Goal: Task Accomplishment & Management: Use online tool/utility

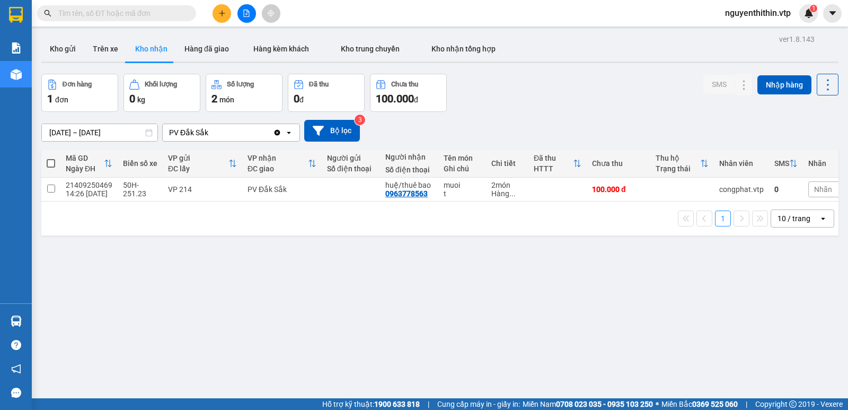
click at [770, 13] on span "nguyenthithin.vtp" at bounding box center [757, 12] width 83 height 13
click at [65, 50] on button "Kho gửi" at bounding box center [62, 48] width 43 height 25
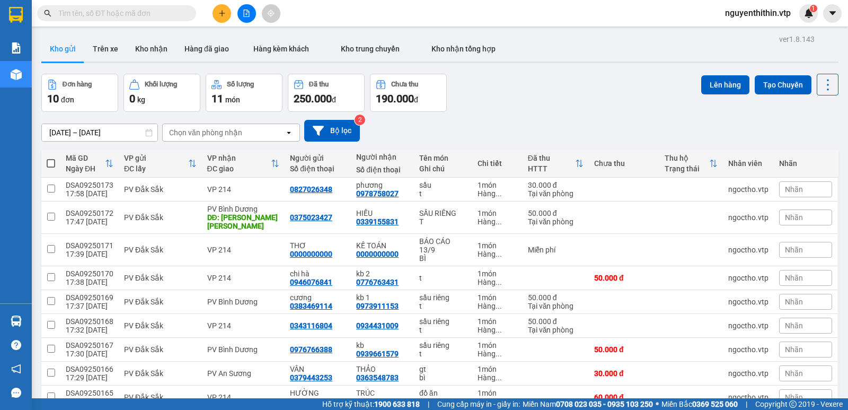
click at [764, 10] on span "nguyenthithin.vtp" at bounding box center [757, 12] width 83 height 13
click at [735, 32] on span "Đăng xuất" at bounding box center [762, 33] width 62 height 12
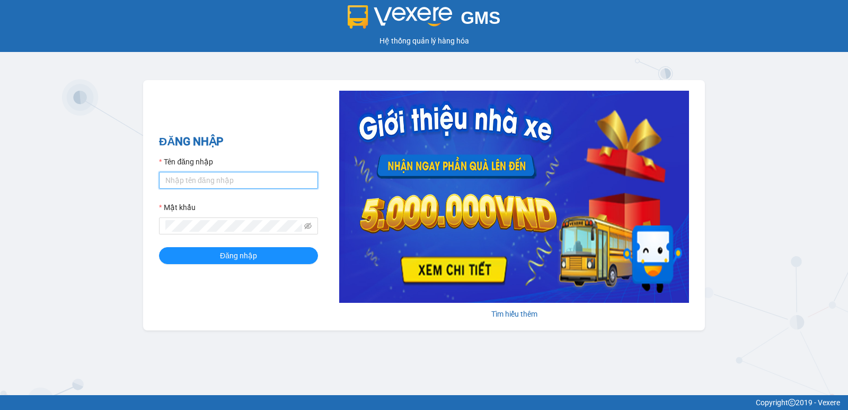
click at [186, 177] on input "Tên đăng nhập" at bounding box center [238, 180] width 159 height 17
type input "ngoctho.vtp"
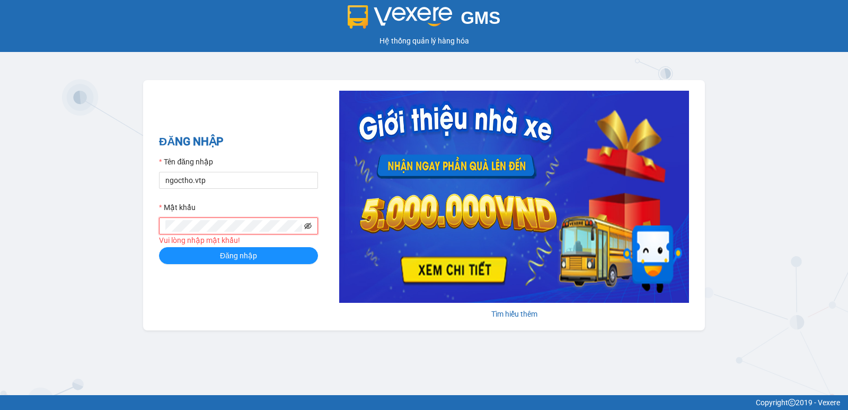
click at [304, 224] on span at bounding box center [238, 225] width 159 height 17
click at [310, 227] on icon "eye-invisible" at bounding box center [307, 225] width 7 height 7
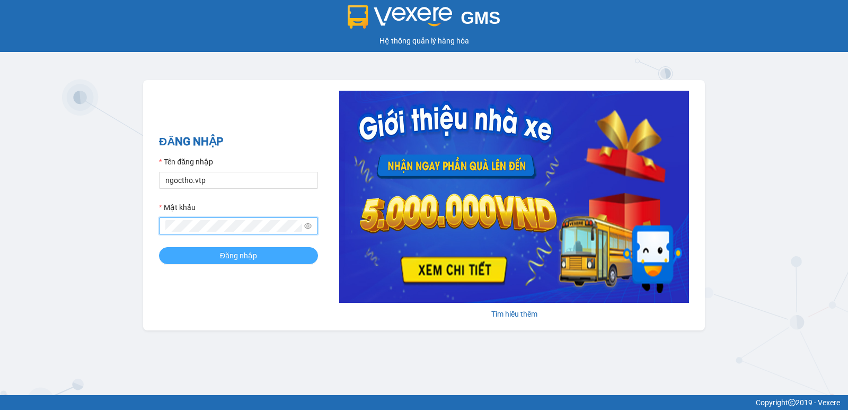
click at [252, 259] on span "Đăng nhập" at bounding box center [238, 256] width 37 height 12
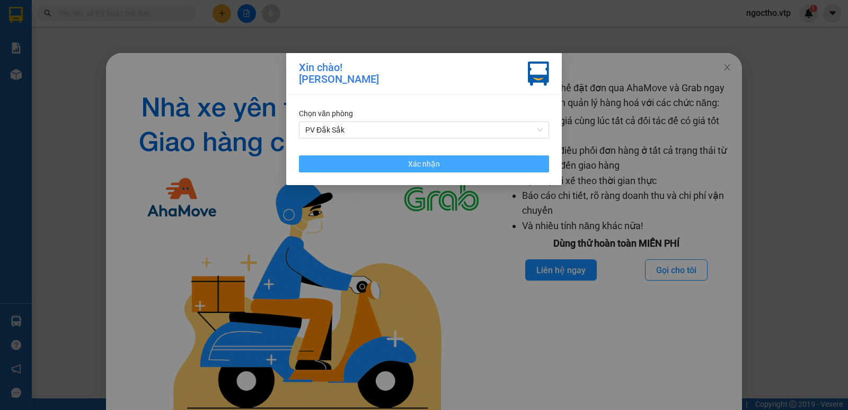
click at [466, 169] on button "Xác nhận" at bounding box center [424, 163] width 250 height 17
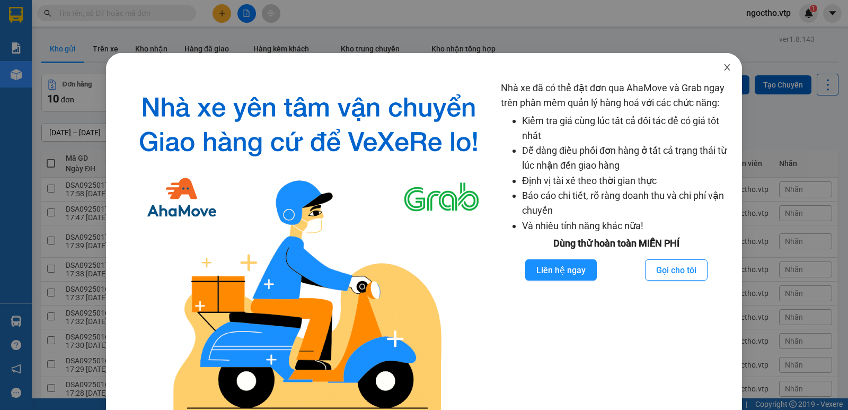
drag, startPoint x: 726, startPoint y: 67, endPoint x: 703, endPoint y: 59, distance: 25.1
click at [726, 67] on span "Close" at bounding box center [727, 68] width 30 height 30
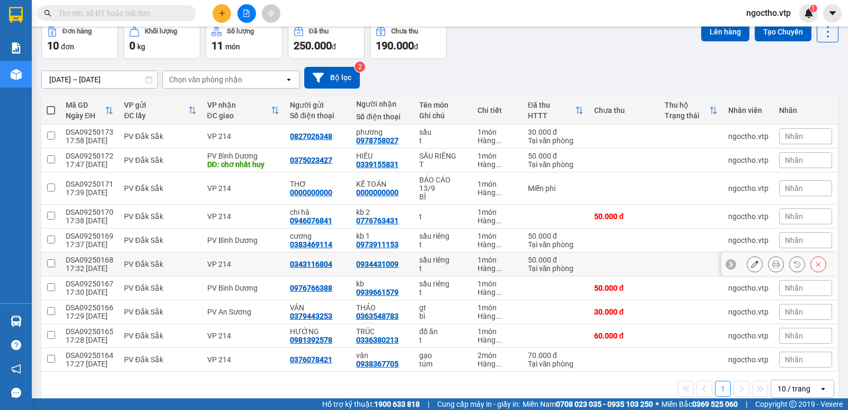
scroll to position [70, 0]
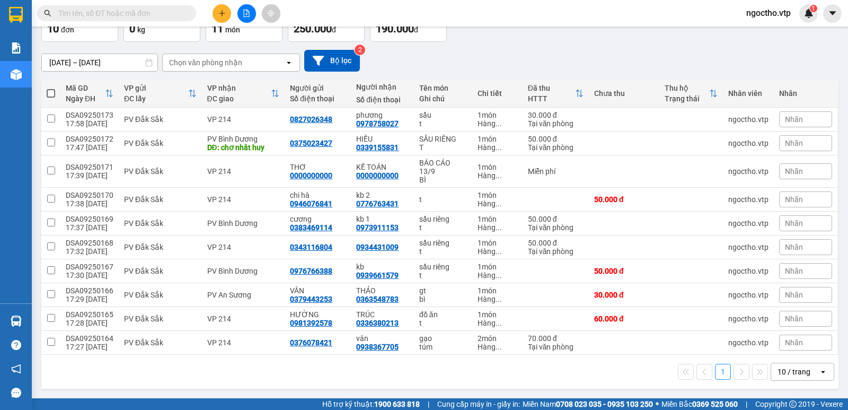
click at [123, 15] on input "text" at bounding box center [120, 13] width 125 height 12
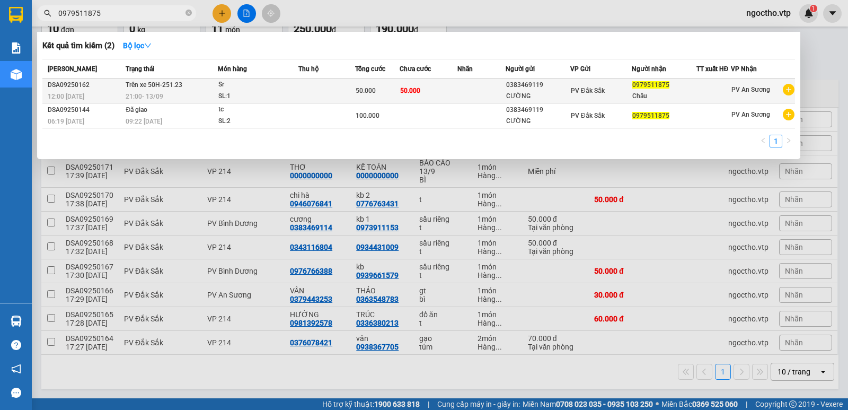
type input "0979511875"
click at [746, 91] on span "PV An Sương" at bounding box center [750, 89] width 39 height 7
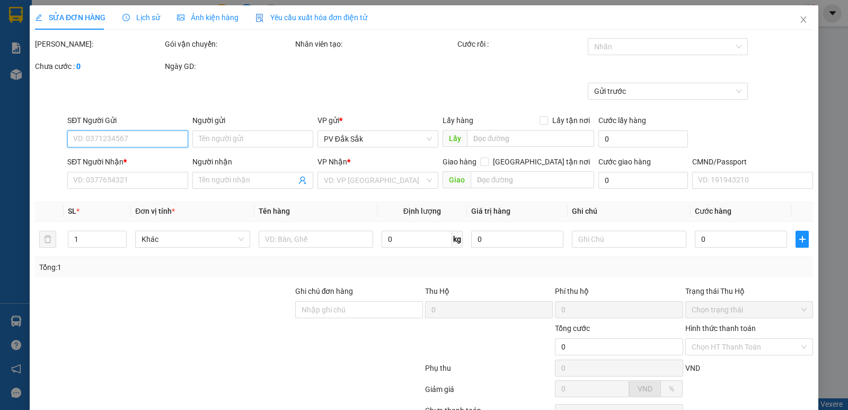
type input "0383469119"
type input "CƯỜNG"
type input "0979511875"
type input "Châu"
type input "50.000"
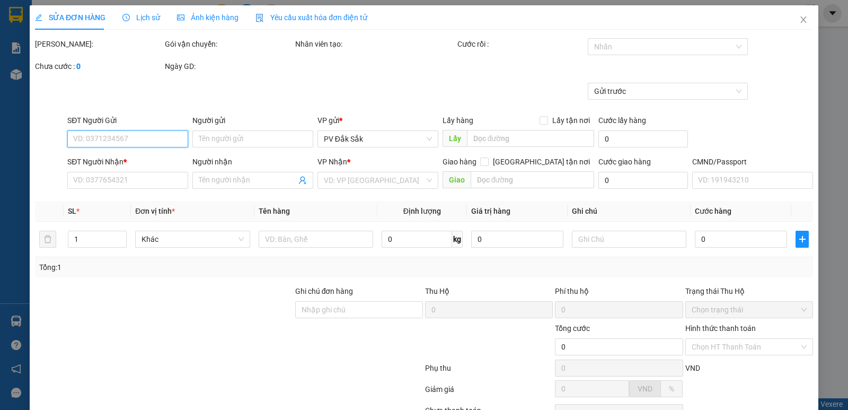
type input "50.000"
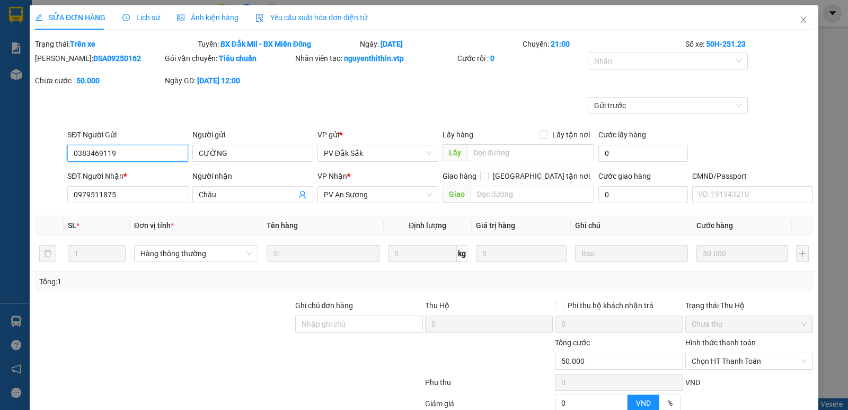
type input "2.500"
click at [363, 191] on span "PV An Sương" at bounding box center [378, 194] width 108 height 16
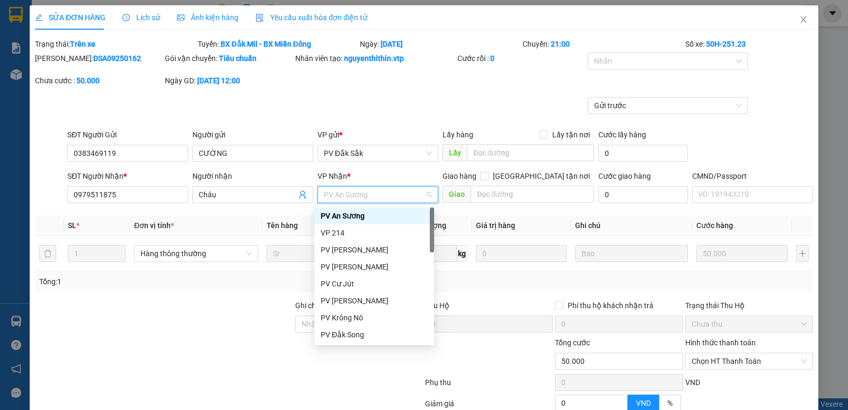
type input "y"
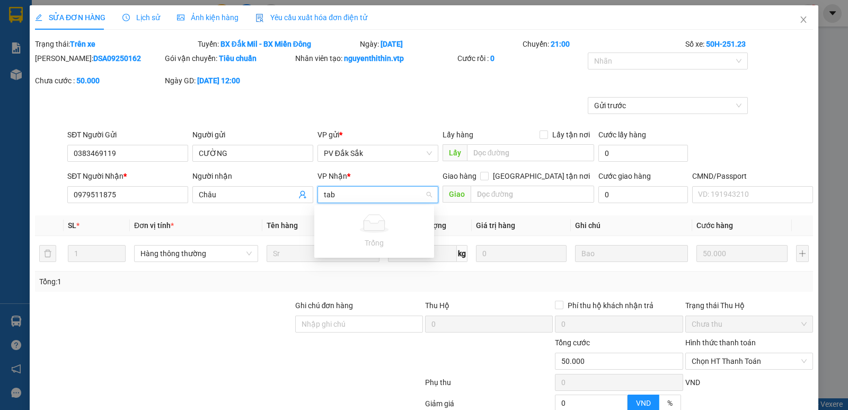
type input "ta"
click at [345, 218] on div "PV Tân Bình" at bounding box center [374, 216] width 107 height 12
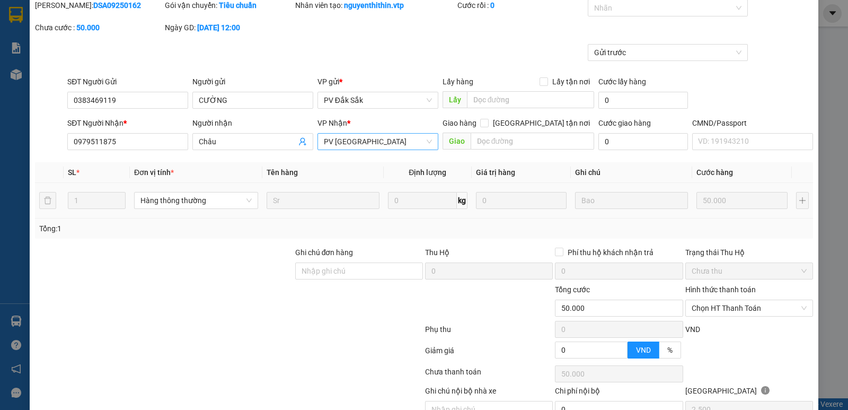
click at [668, 197] on tr "1 Hàng thông thường Sr 0 kg 0 Bao 50.000" at bounding box center [424, 200] width 778 height 35
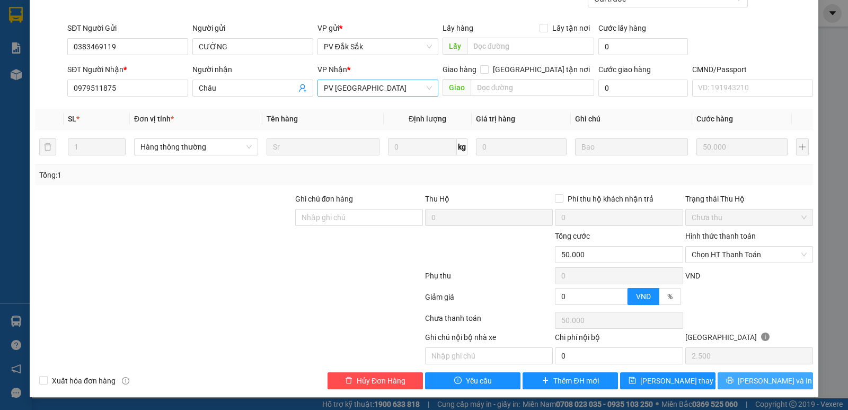
drag, startPoint x: 766, startPoint y: 381, endPoint x: 740, endPoint y: 360, distance: 34.3
click at [765, 378] on span "Lưu và In" at bounding box center [774, 381] width 74 height 12
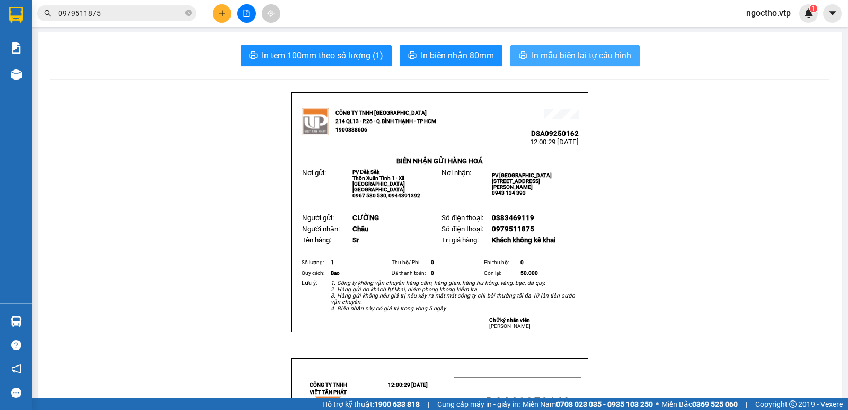
click at [601, 52] on span "In mẫu biên lai tự cấu hình" at bounding box center [581, 55] width 100 height 13
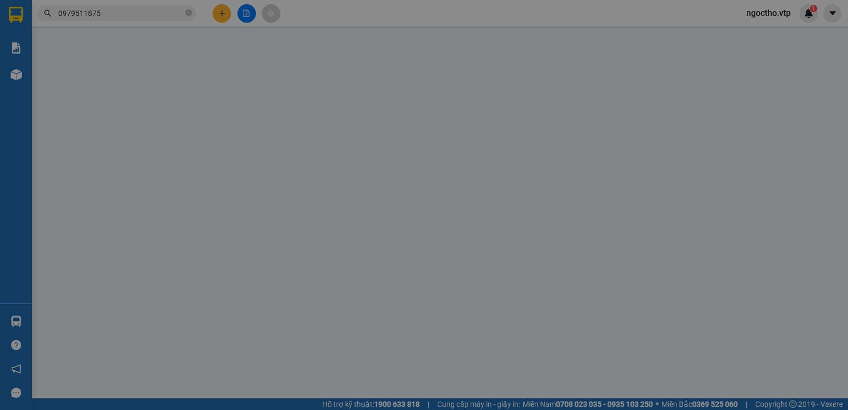
type input "0383469119"
type input "CƯỜNG"
type input "0979511875"
type input "Châu"
type input "50.000"
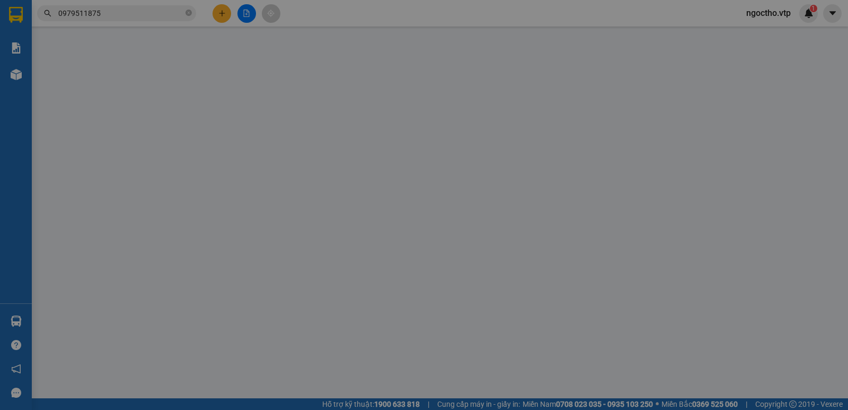
type input "50.000"
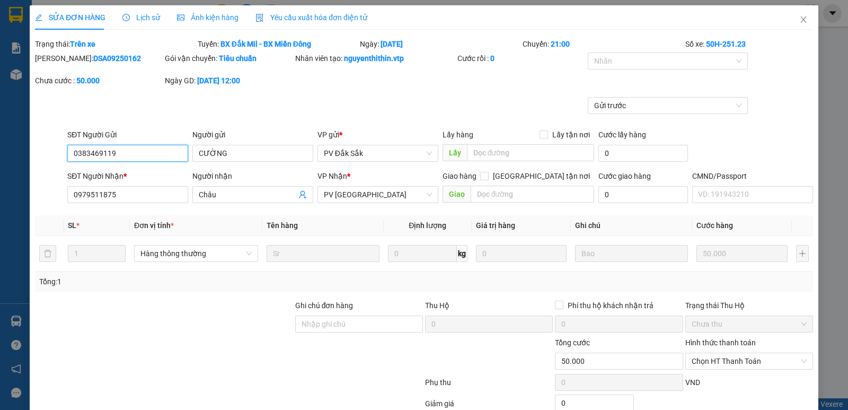
type input "2.500"
click at [799, 23] on icon "close" at bounding box center [803, 19] width 8 height 8
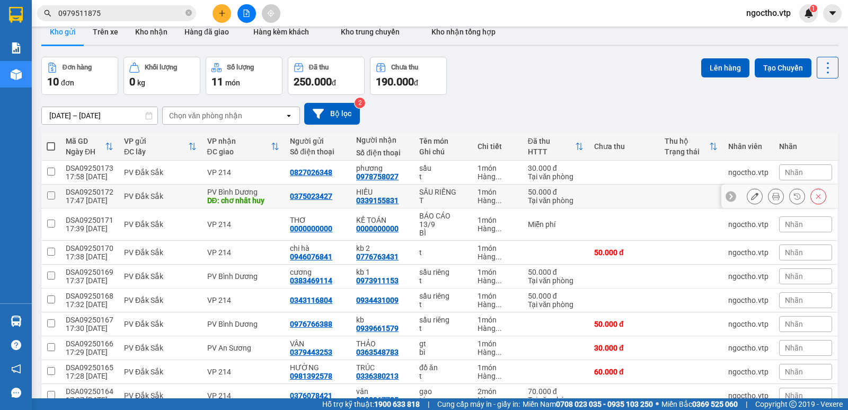
scroll to position [70, 0]
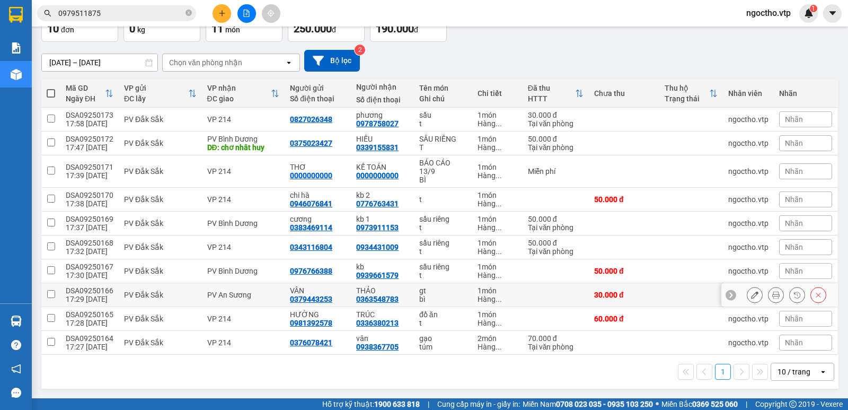
click at [50, 296] on input "checkbox" at bounding box center [51, 294] width 8 height 8
checkbox input "true"
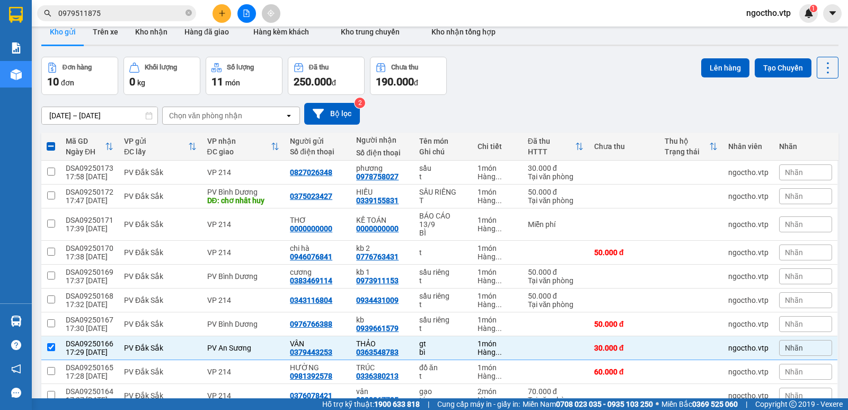
scroll to position [0, 0]
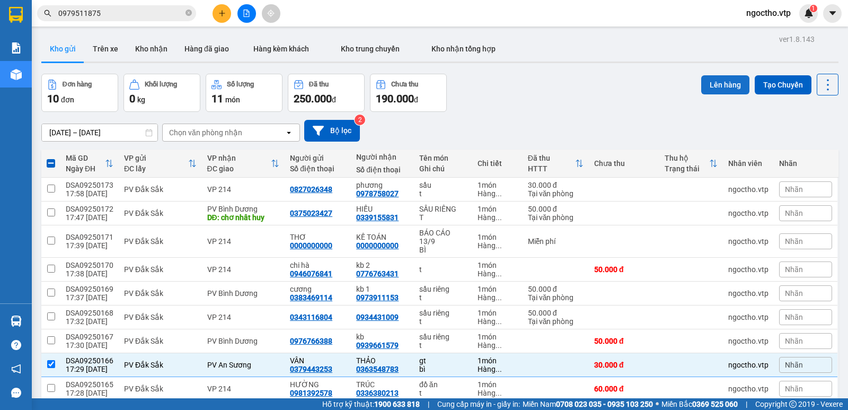
click at [716, 81] on button "Lên hàng" at bounding box center [725, 84] width 48 height 19
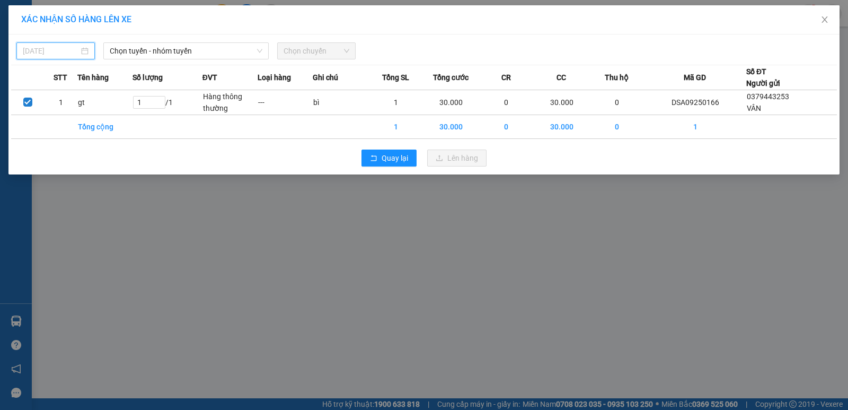
click at [68, 51] on input "13/09/2025" at bounding box center [51, 51] width 56 height 12
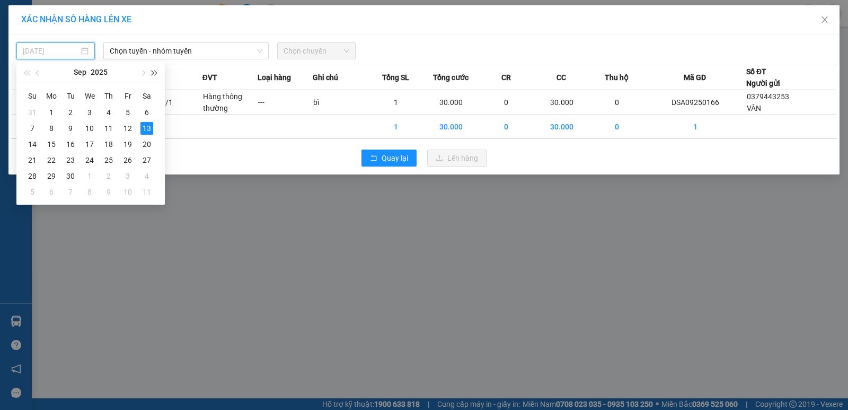
type input "13/09/2025"
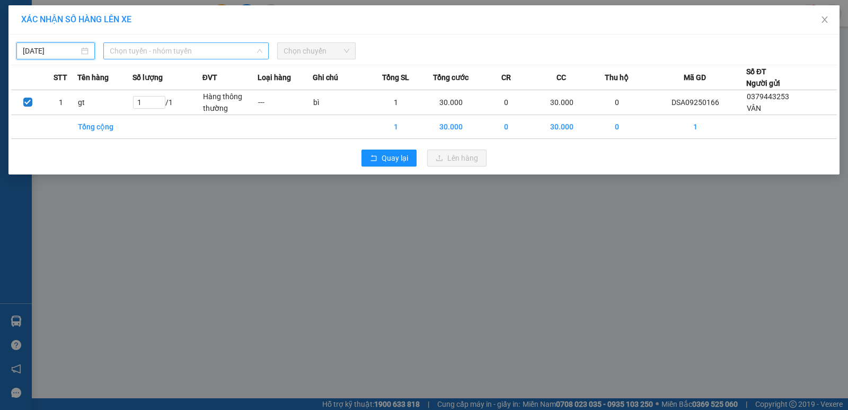
click at [157, 52] on span "Chọn tuyến - nhóm tuyến" at bounding box center [186, 51] width 153 height 16
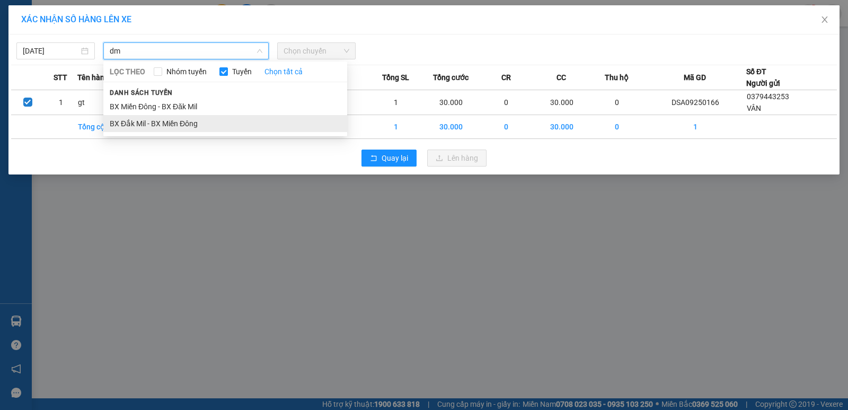
type input "dm"
click at [148, 123] on li "BX Đắk Mil - BX Miền Đông" at bounding box center [225, 123] width 244 height 17
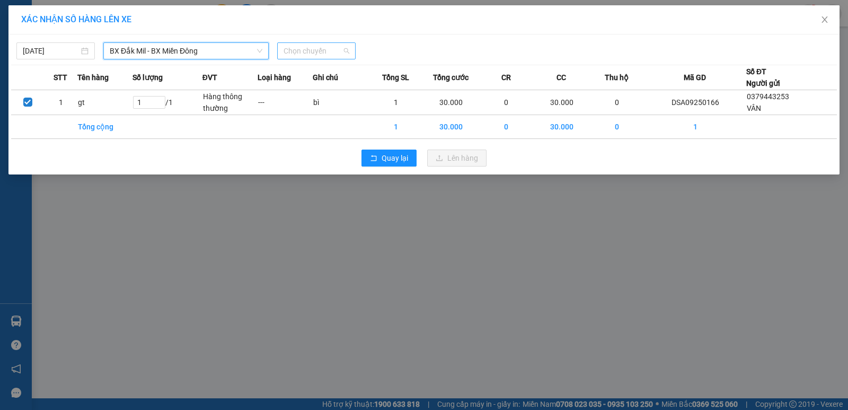
click at [312, 55] on span "Chọn chuyến" at bounding box center [316, 51] width 66 height 16
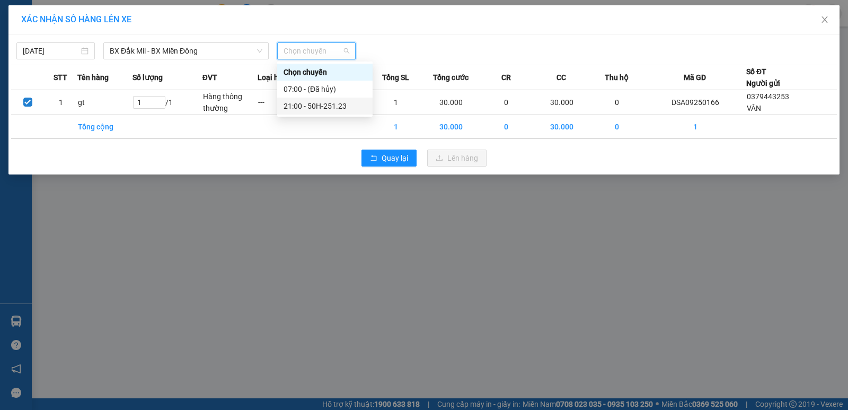
click at [314, 106] on div "21:00 - 50H-251.23" at bounding box center [324, 106] width 83 height 12
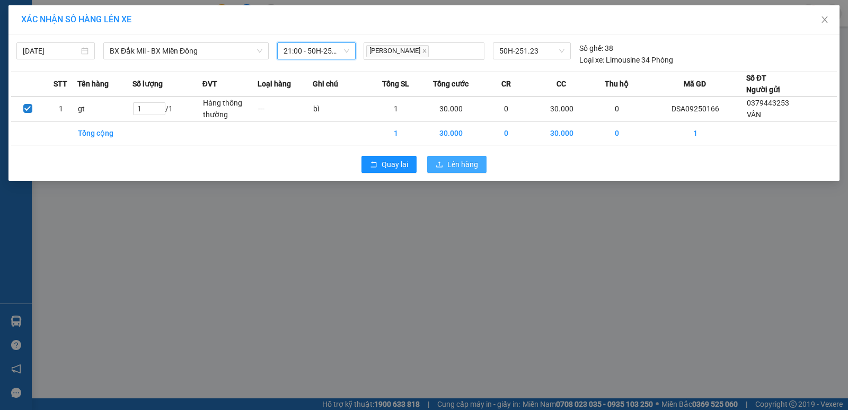
click at [447, 164] on button "Lên hàng" at bounding box center [456, 164] width 59 height 17
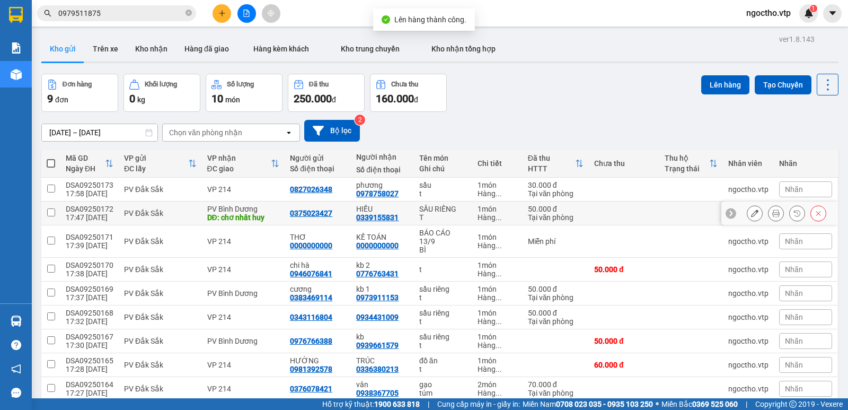
scroll to position [49, 0]
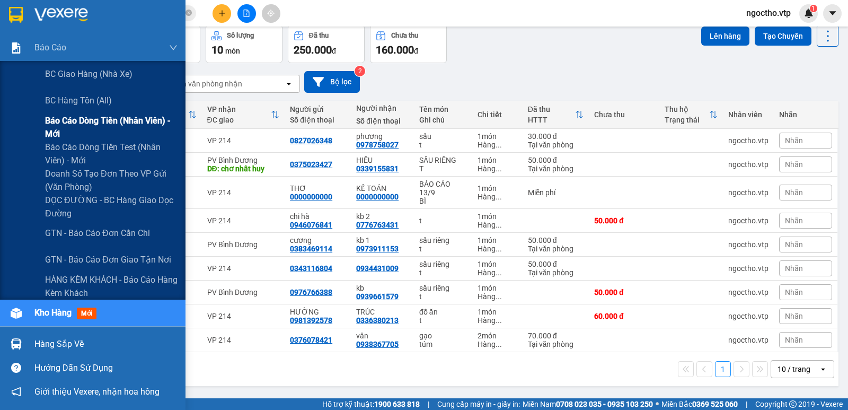
click at [76, 117] on span "Báo cáo dòng tiền (nhân viên) - mới" at bounding box center [111, 127] width 132 height 26
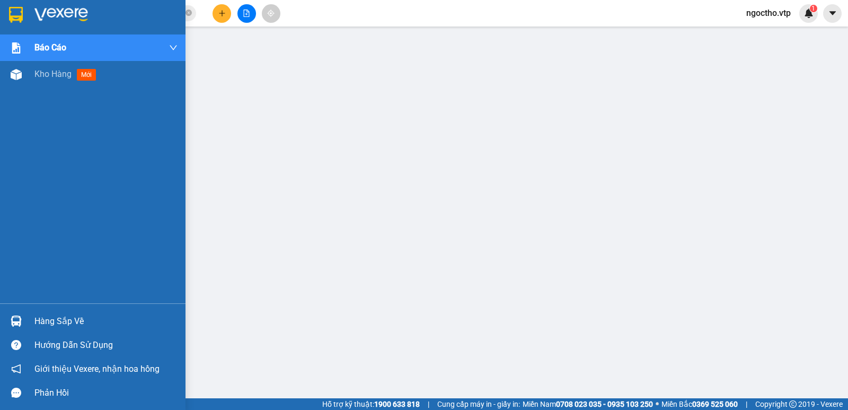
click at [51, 324] on div "Hàng sắp về" at bounding box center [105, 321] width 143 height 16
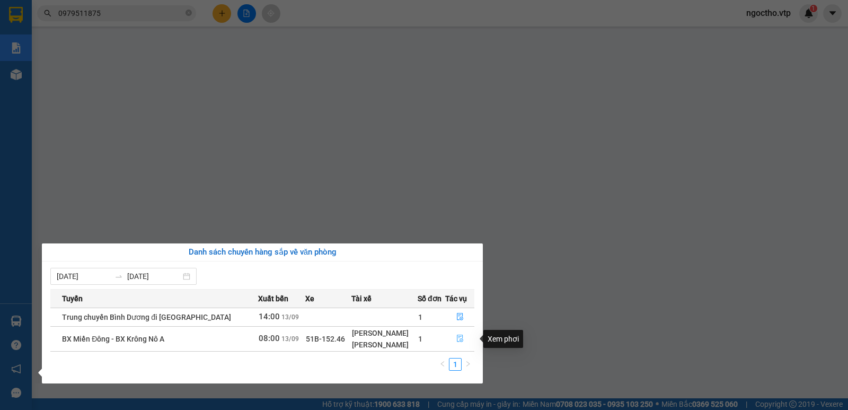
drag, startPoint x: 457, startPoint y: 339, endPoint x: 451, endPoint y: 338, distance: 5.9
click at [458, 338] on icon "file-done" at bounding box center [459, 337] width 7 height 7
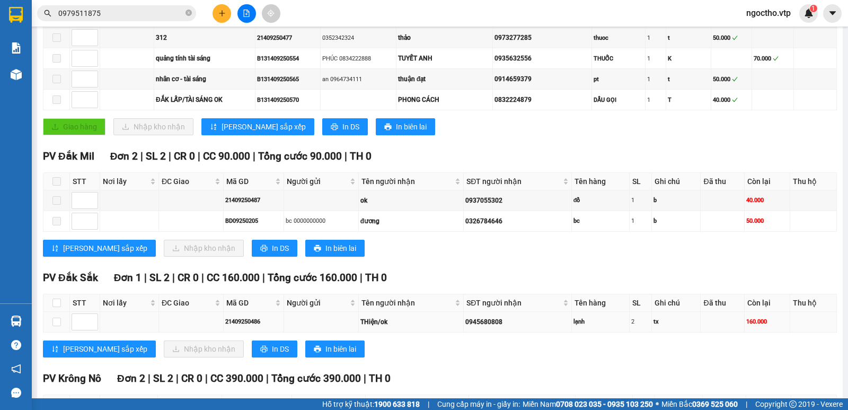
scroll to position [265, 0]
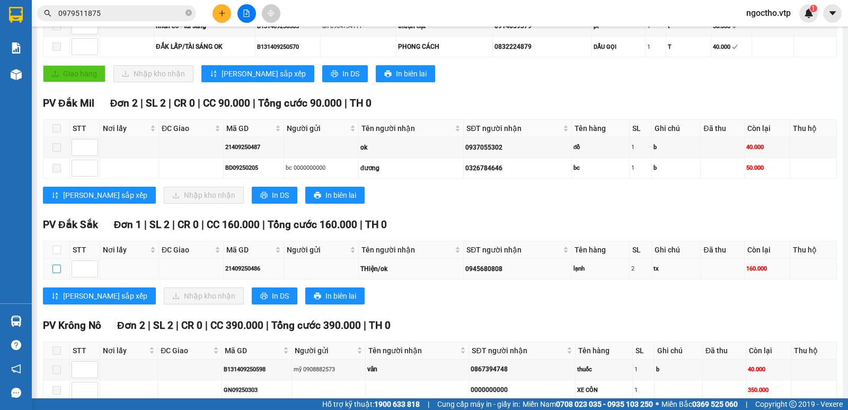
click at [56, 273] on input "checkbox" at bounding box center [56, 268] width 8 height 8
checkbox input "true"
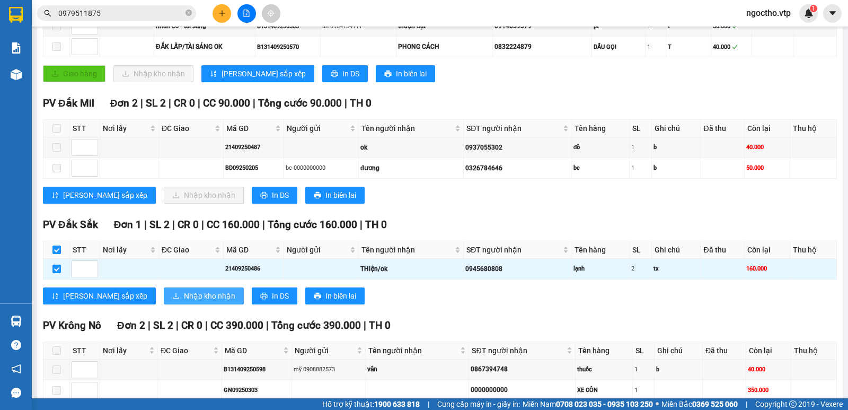
click at [184, 301] on span "Nhập kho nhận" at bounding box center [209, 296] width 51 height 12
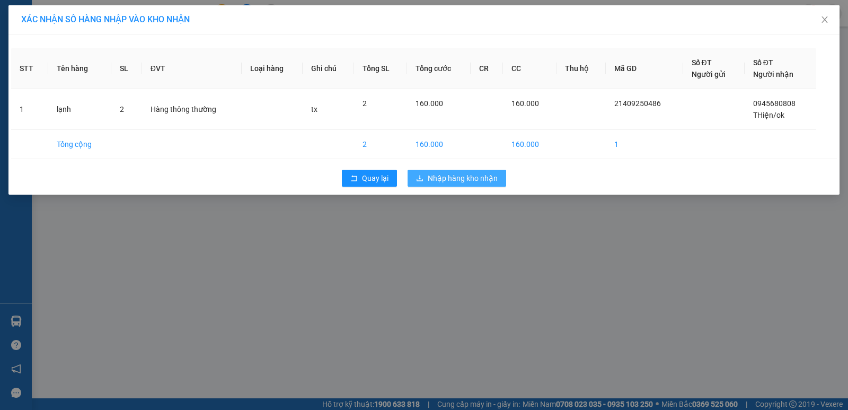
click at [454, 180] on span "Nhập hàng kho nhận" at bounding box center [463, 178] width 70 height 12
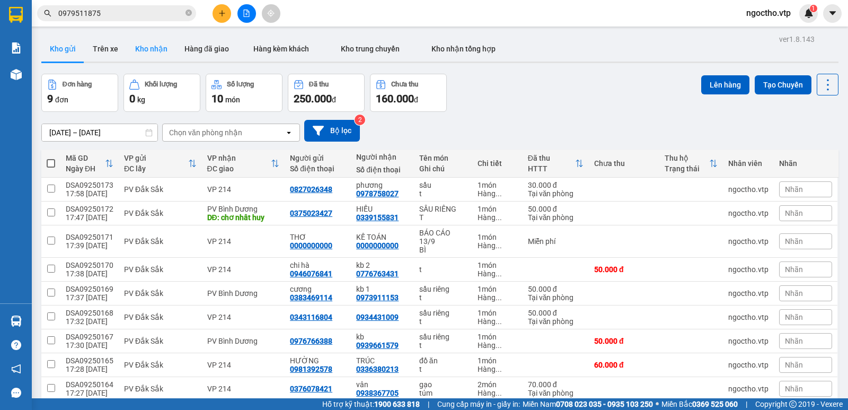
click at [156, 50] on button "Kho nhận" at bounding box center [151, 48] width 49 height 25
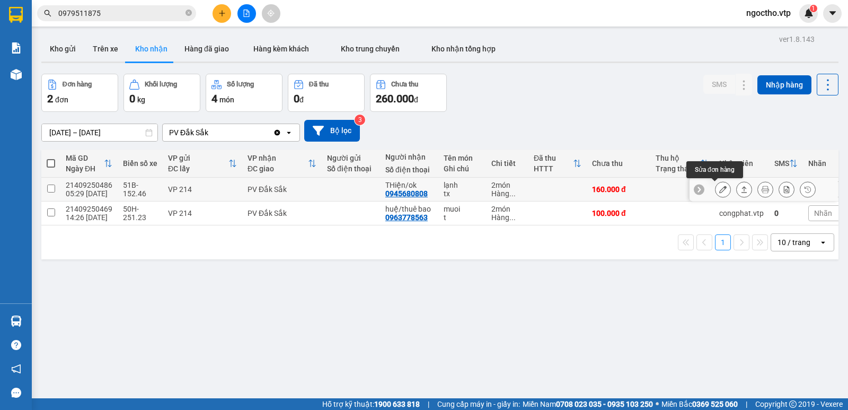
click at [719, 191] on icon at bounding box center [722, 188] width 7 height 7
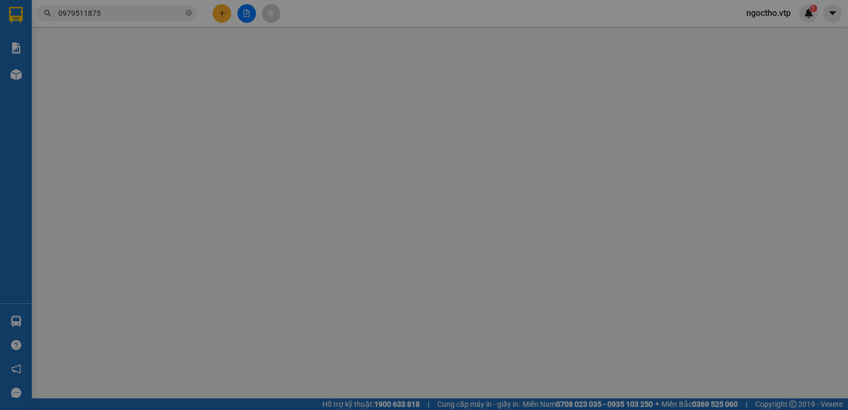
type input "0945680808"
type input "THiện/ok"
type input "160.000"
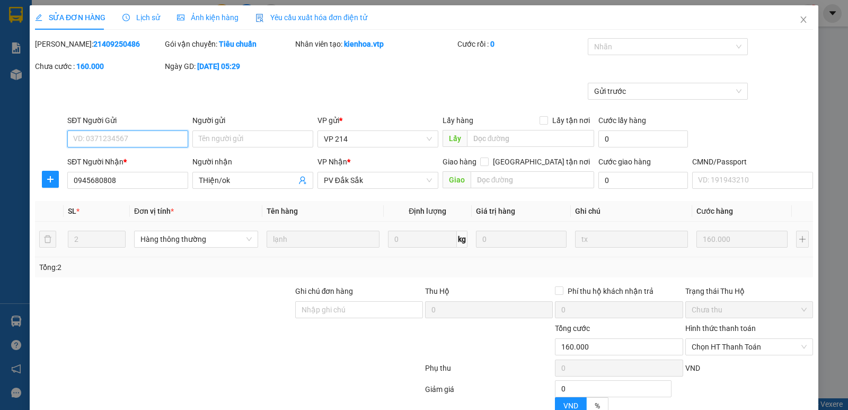
type input "8.000"
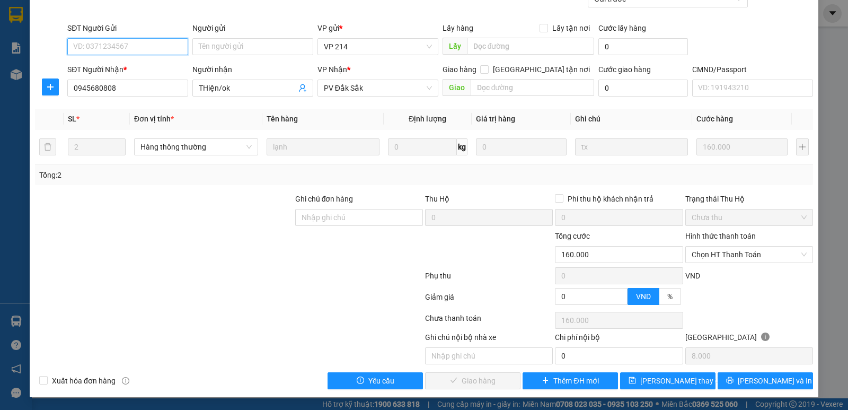
scroll to position [92, 0]
click at [719, 255] on span "Chọn HT Thanh Toán" at bounding box center [748, 254] width 115 height 16
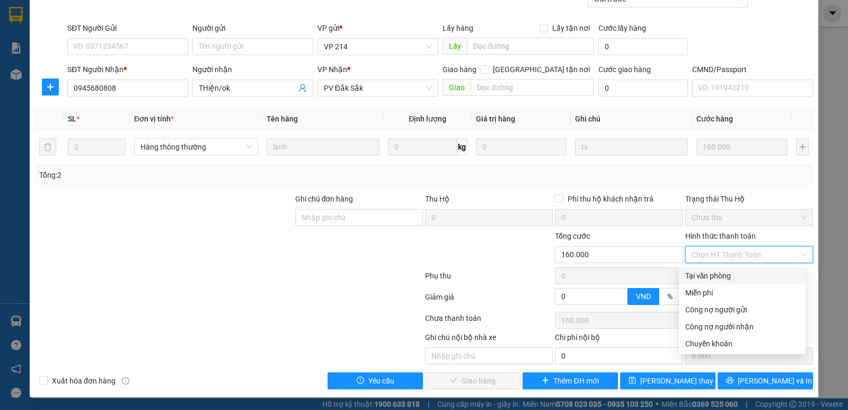
click at [711, 277] on div "Tại văn phòng" at bounding box center [742, 276] width 114 height 12
type input "0"
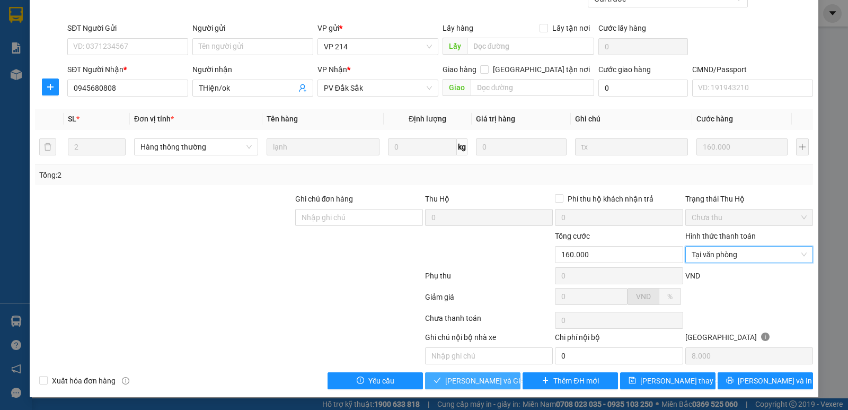
click at [486, 378] on span "Lưu và Giao hàng" at bounding box center [496, 381] width 102 height 12
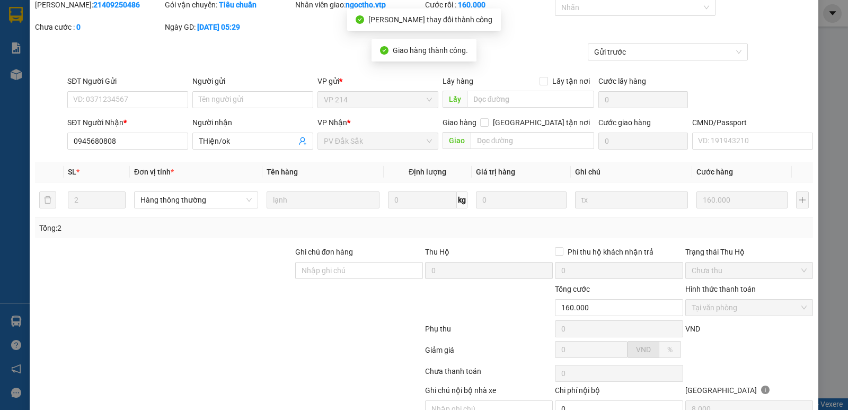
scroll to position [0, 0]
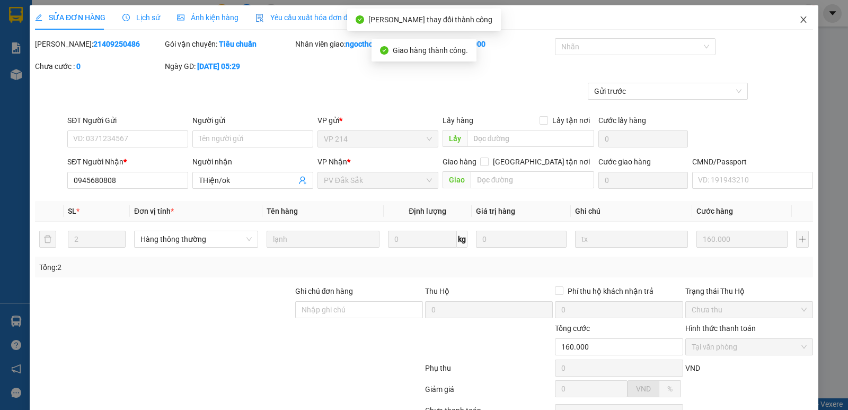
click at [799, 22] on icon "close" at bounding box center [803, 19] width 8 height 8
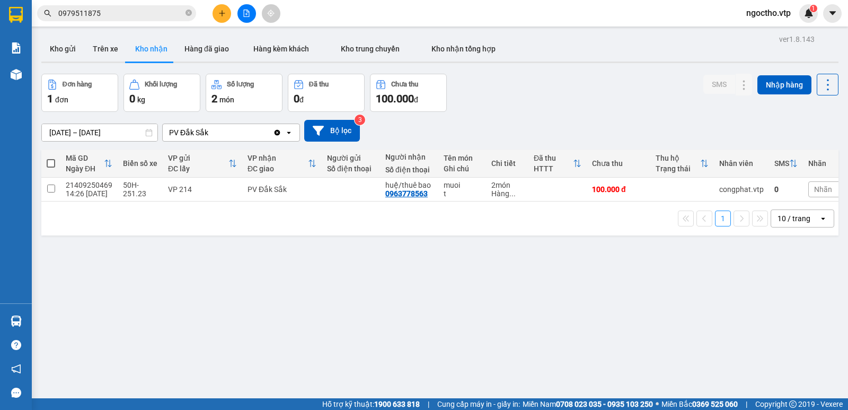
click at [66, 131] on input "[DATE] – [DATE]" at bounding box center [99, 132] width 115 height 17
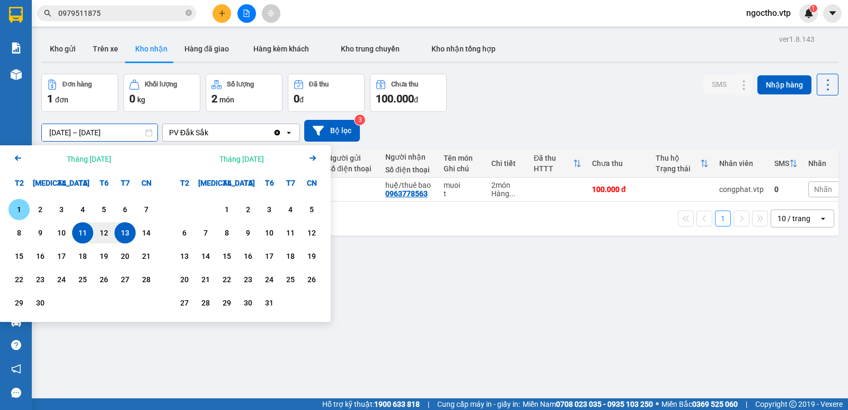
click at [25, 210] on div "1" at bounding box center [19, 209] width 15 height 13
click at [134, 137] on input "01/09/2025 – / /" at bounding box center [99, 132] width 115 height 17
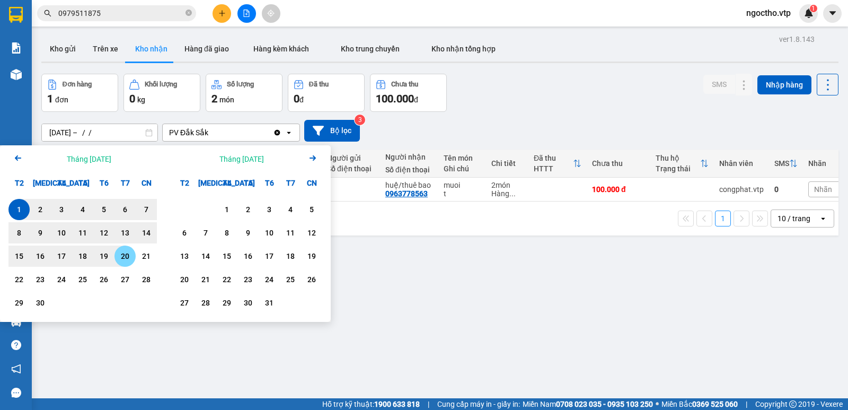
click at [134, 253] on div "20" at bounding box center [124, 255] width 21 height 21
type input "01/09/2025 – 20/09/2025"
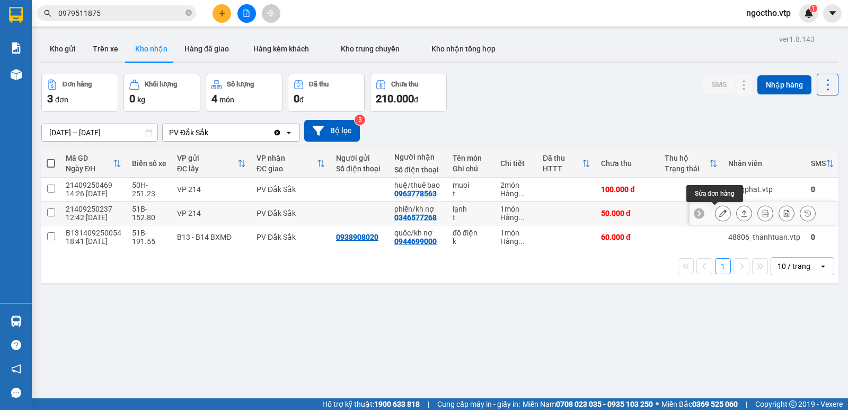
click at [719, 214] on icon at bounding box center [722, 212] width 7 height 7
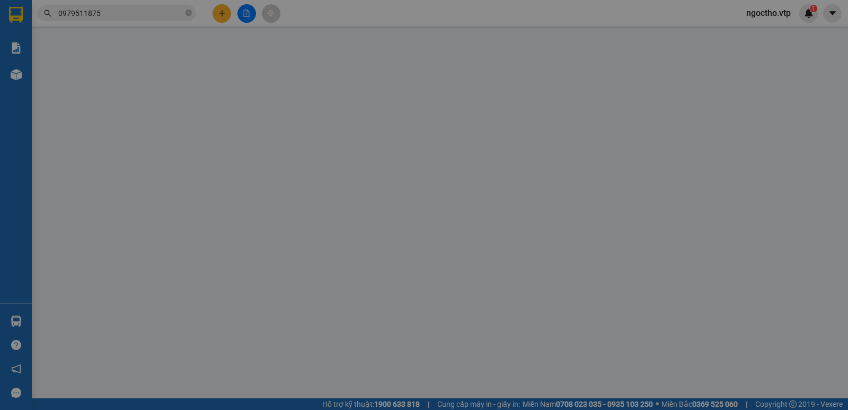
type input "0346577268"
type input "phiến/kh nợ"
type input "50.000"
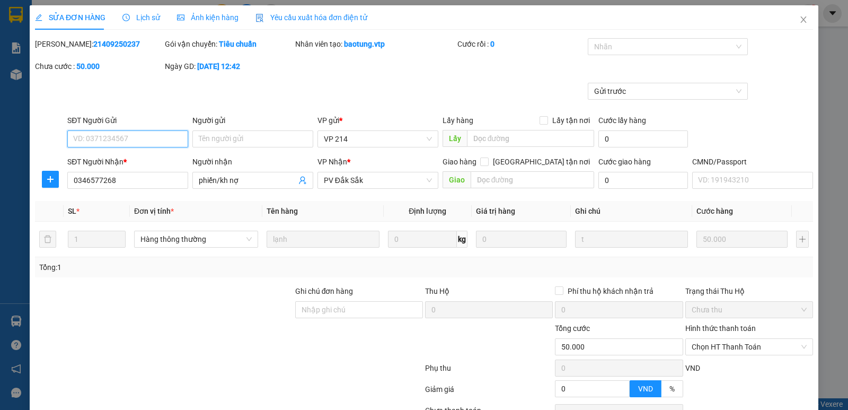
type input "2.500"
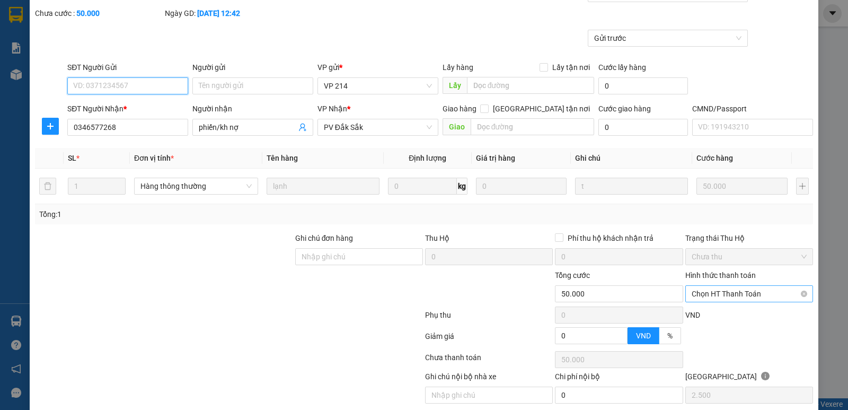
click at [708, 294] on span "Chọn HT Thanh Toán" at bounding box center [748, 294] width 115 height 16
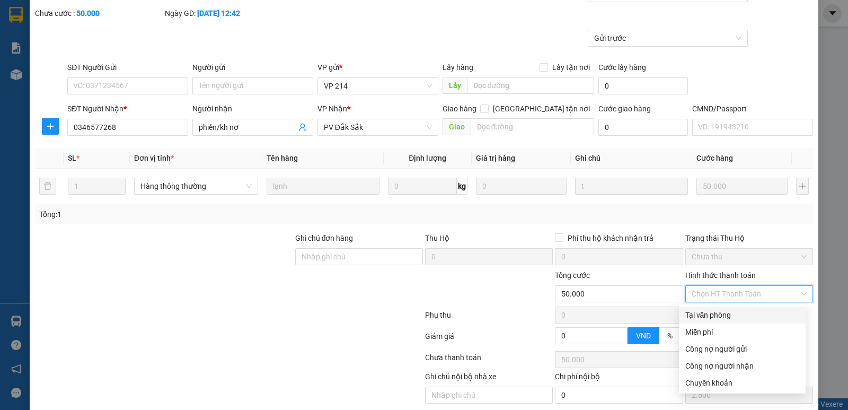
click at [701, 318] on div "Tại văn phòng" at bounding box center [742, 315] width 114 height 12
type input "0"
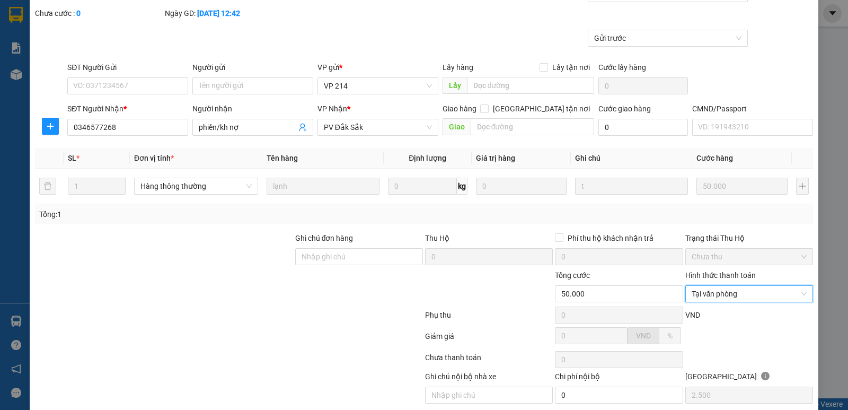
scroll to position [92, 0]
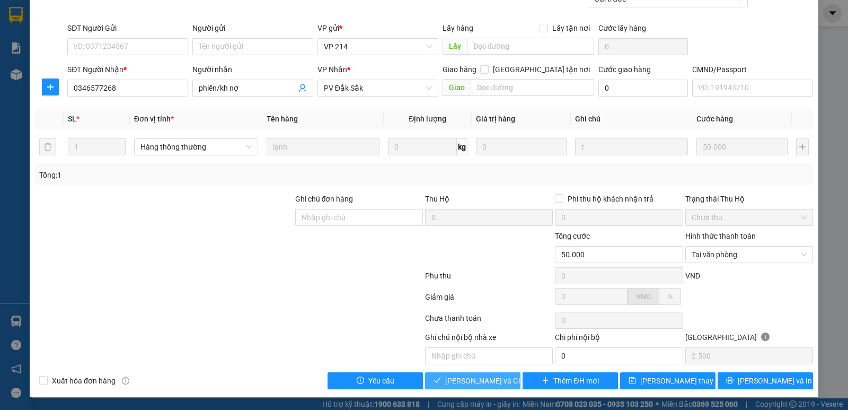
click at [479, 381] on span "Lưu và Giao hàng" at bounding box center [496, 381] width 102 height 12
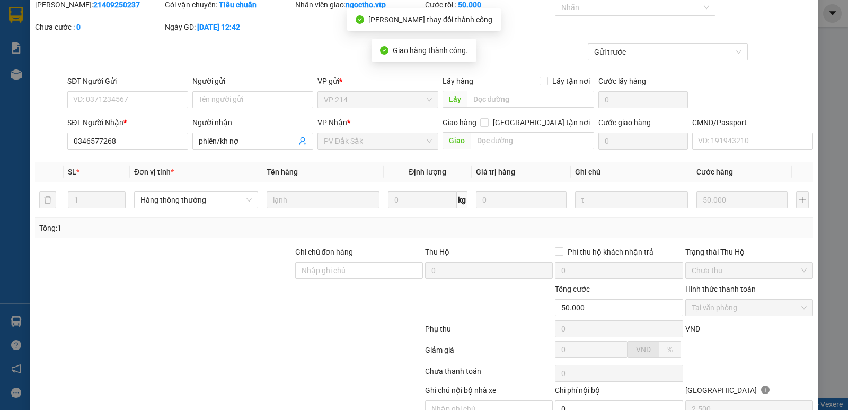
scroll to position [0, 0]
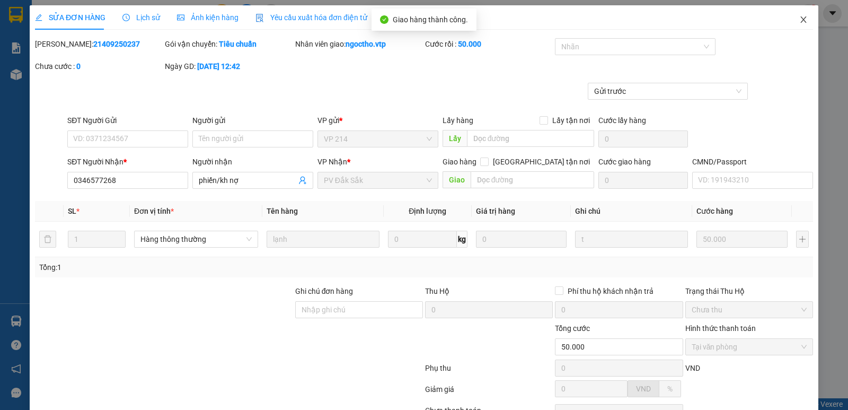
click at [803, 23] on span "Close" at bounding box center [803, 20] width 30 height 30
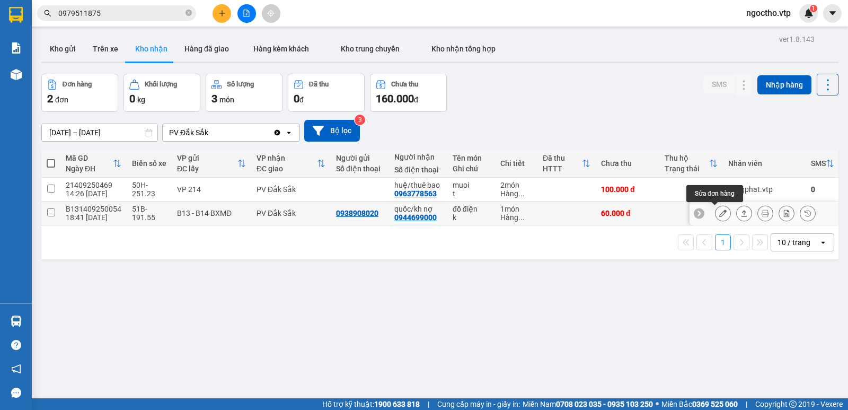
click at [719, 215] on icon at bounding box center [722, 212] width 7 height 7
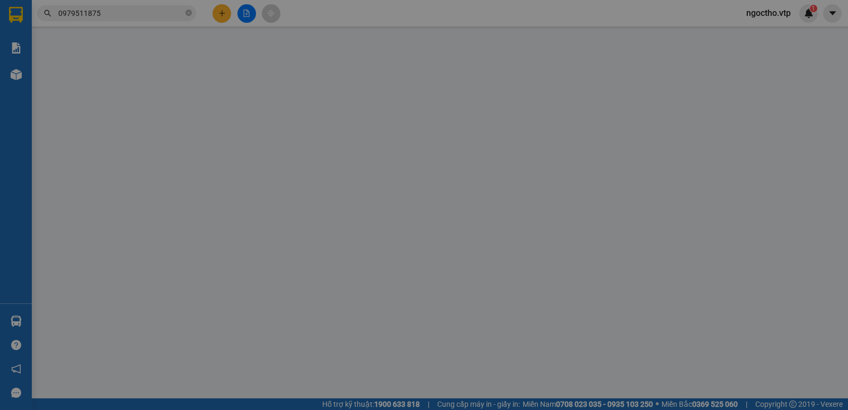
type input "0938908020"
type input "0944699000"
type input "quốc/kh nợ"
type input "60.000"
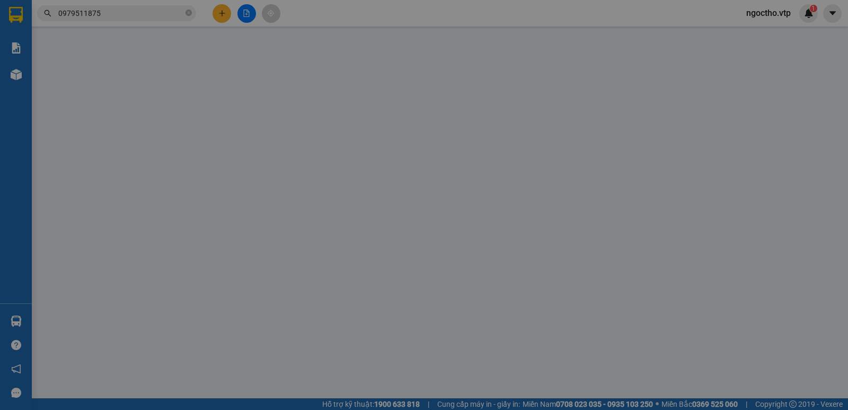
type input "3.000"
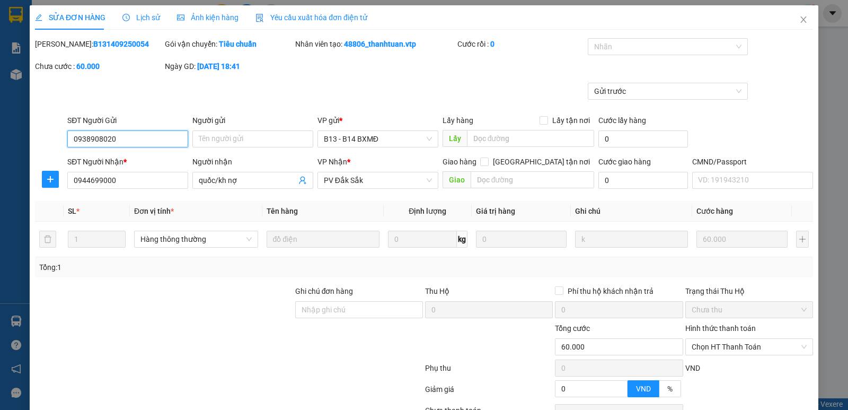
scroll to position [92, 0]
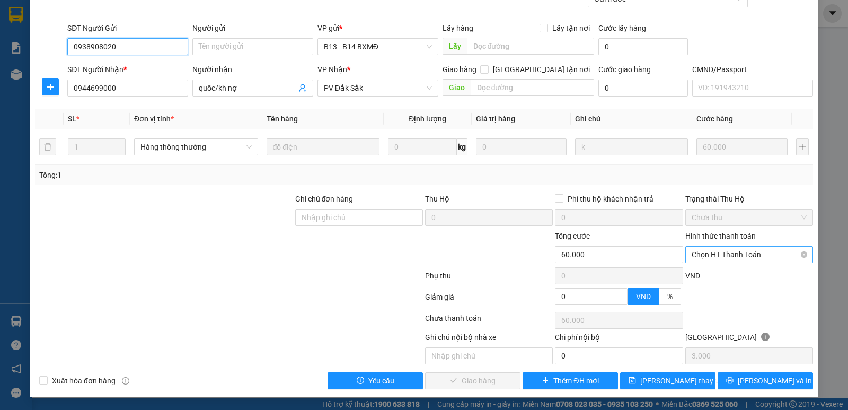
click at [707, 252] on span "Chọn HT Thanh Toán" at bounding box center [748, 254] width 115 height 16
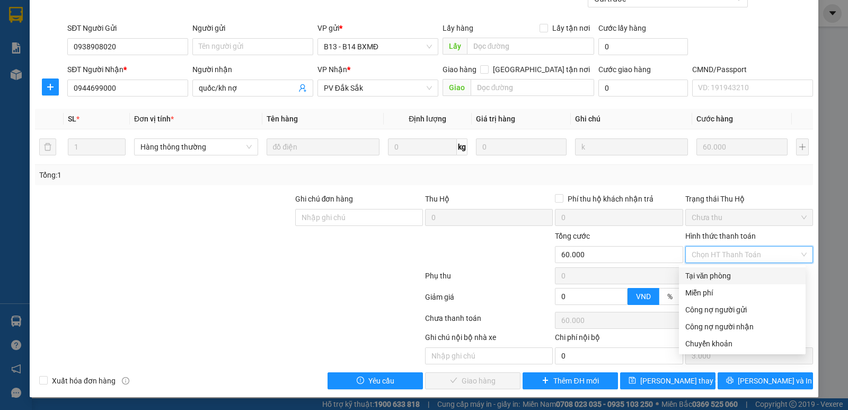
drag, startPoint x: 707, startPoint y: 272, endPoint x: 666, endPoint y: 286, distance: 43.2
click at [706, 272] on div "Tại văn phòng" at bounding box center [742, 276] width 114 height 12
type input "0"
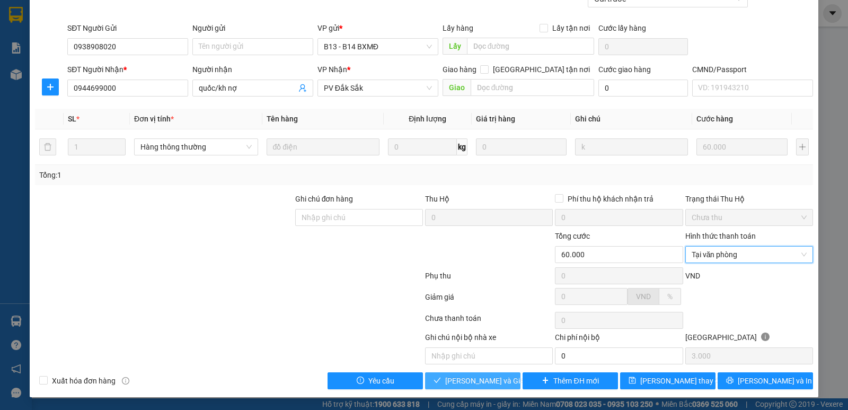
click at [468, 381] on span "Lưu và Giao hàng" at bounding box center [496, 381] width 102 height 12
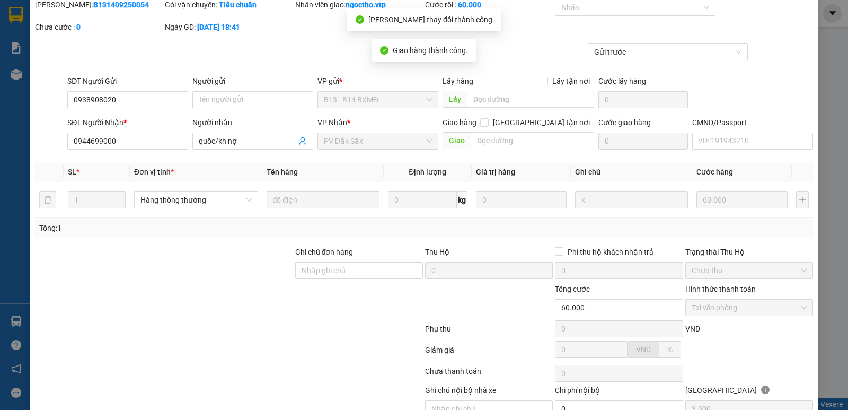
scroll to position [0, 0]
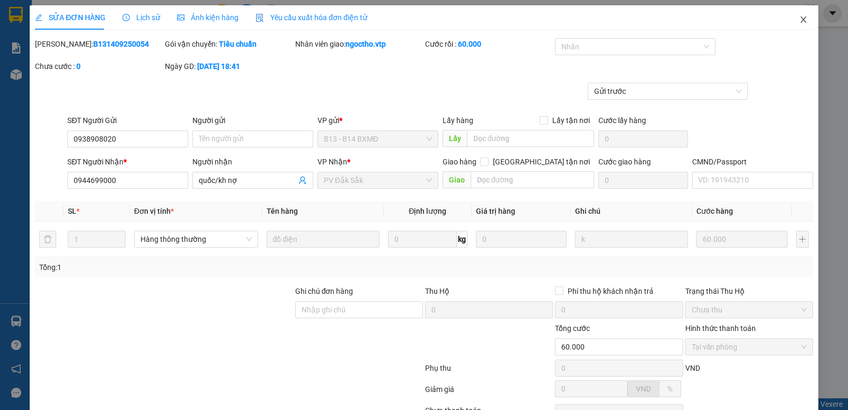
click at [800, 20] on icon "close" at bounding box center [803, 19] width 6 height 6
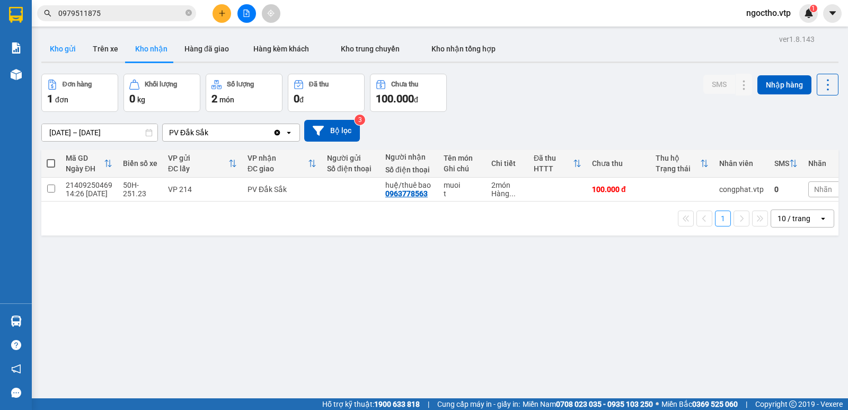
click at [59, 51] on button "Kho gửi" at bounding box center [62, 48] width 43 height 25
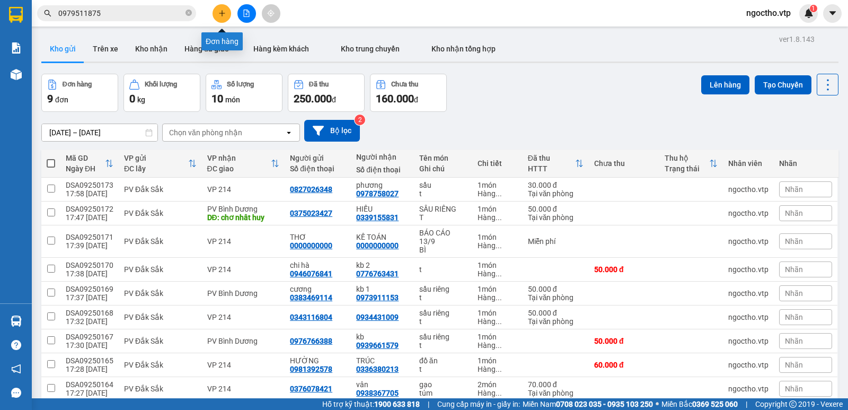
click at [224, 12] on icon "plus" at bounding box center [221, 13] width 7 height 7
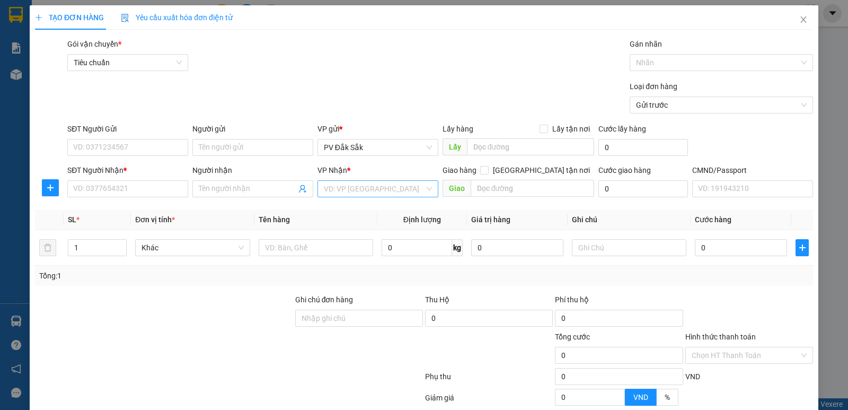
drag, startPoint x: 321, startPoint y: 186, endPoint x: 329, endPoint y: 190, distance: 9.0
click at [324, 188] on input "search" at bounding box center [374, 189] width 101 height 16
type input "214"
drag, startPoint x: 346, startPoint y: 210, endPoint x: 113, endPoint y: 254, distance: 237.2
click at [346, 210] on div "VP 214" at bounding box center [374, 210] width 107 height 12
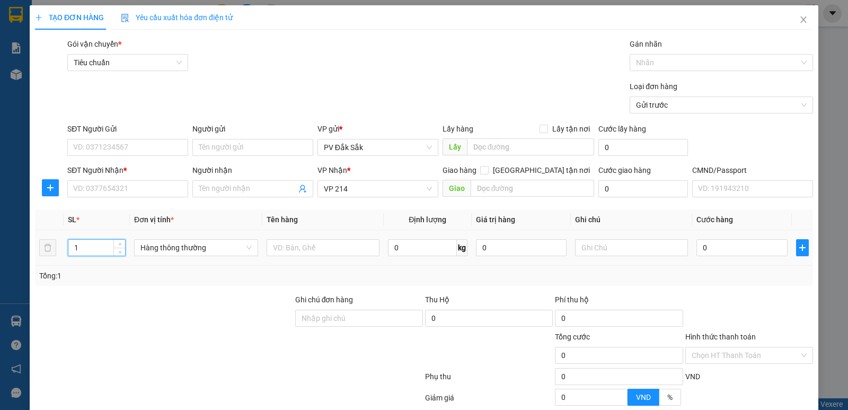
drag, startPoint x: 82, startPoint y: 248, endPoint x: 0, endPoint y: 251, distance: 81.6
click at [31, 255] on div "TẠO ĐƠN HÀNG Yêu cầu xuất hóa đơn điện tử Transit Pickup Surcharge Ids Transit …" at bounding box center [424, 251] width 788 height 492
type input "3"
click at [589, 251] on input "text" at bounding box center [631, 247] width 113 height 17
type input "2tx+t"
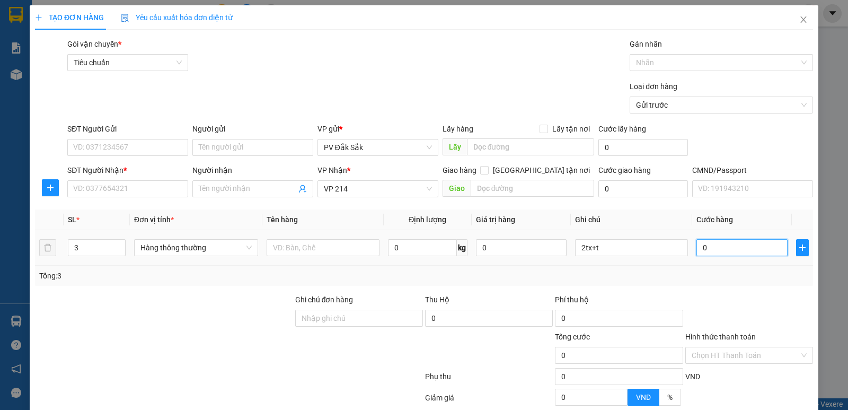
click at [716, 245] on input "0" at bounding box center [741, 247] width 91 height 17
type input "1"
type input "13"
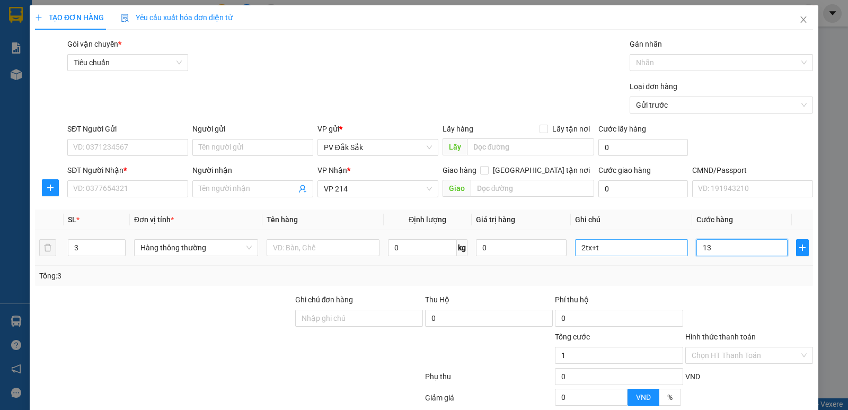
type input "13"
type input "130"
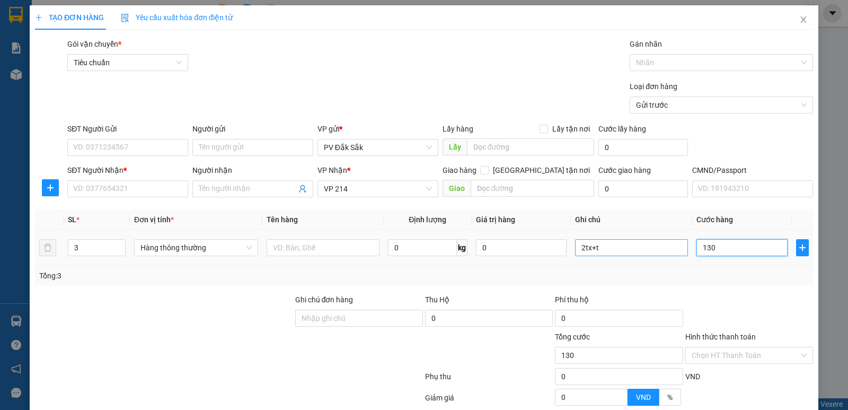
type input "1.300"
type input "13.000"
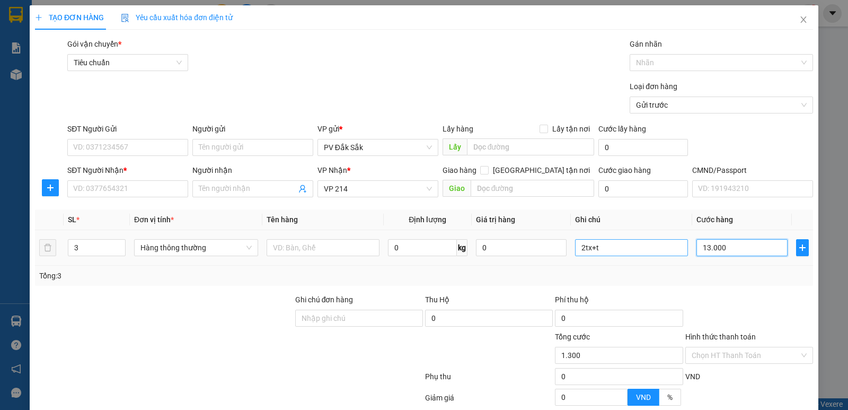
type input "13.000"
type input "130.000"
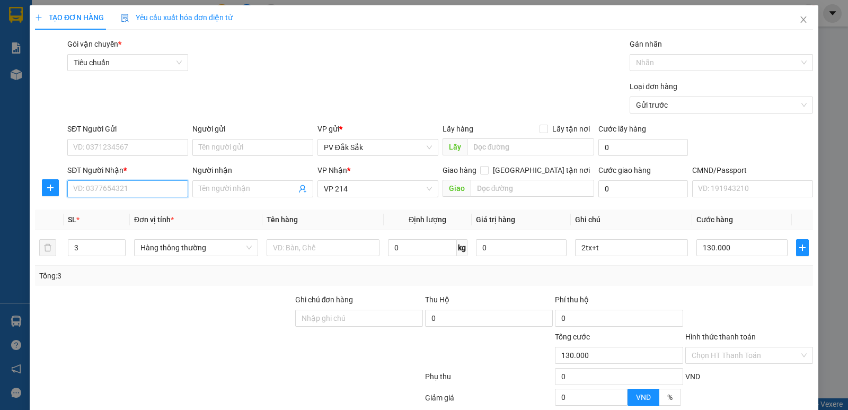
drag, startPoint x: 101, startPoint y: 188, endPoint x: 173, endPoint y: 186, distance: 72.1
click at [101, 188] on input "SĐT Người Nhận *" at bounding box center [127, 188] width 121 height 17
type input "0346817416"
click at [110, 215] on div "0346817416 - tùng" at bounding box center [126, 210] width 107 height 12
type input "tùng"
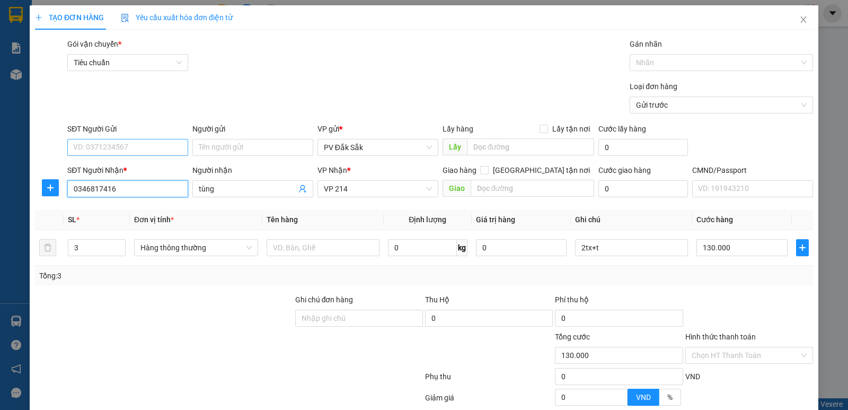
type input "0346817416"
click at [132, 141] on input "SĐT Người Gửi" at bounding box center [127, 147] width 121 height 17
click at [115, 168] on div "0977588130 - thuê bao" at bounding box center [126, 169] width 107 height 12
type input "0977588130"
type input "thuê bao"
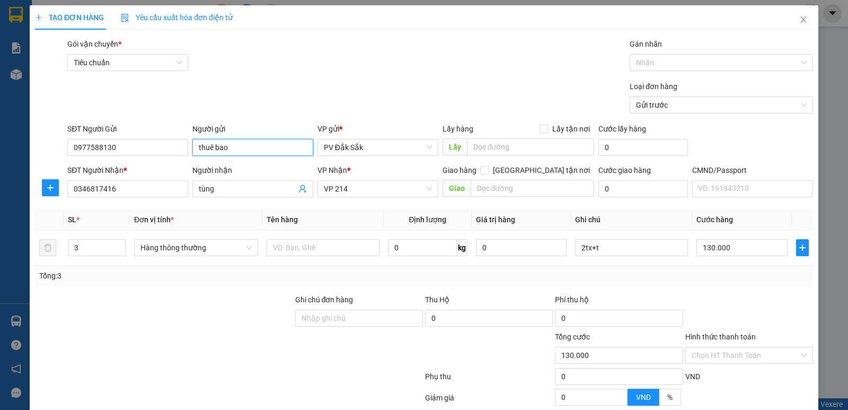
drag, startPoint x: 168, startPoint y: 148, endPoint x: 94, endPoint y: 156, distance: 74.7
click at [99, 157] on div "SĐT Người Gửi 0977588130 0977588130 Người gửi thuê bao VP gửi * PV Đắk Sắk Lấy …" at bounding box center [440, 141] width 750 height 37
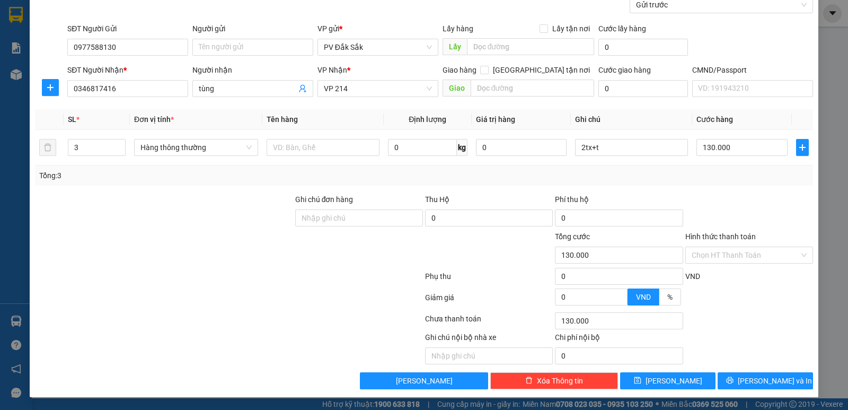
click at [761, 391] on div "TẠO ĐƠN HÀNG Yêu cầu xuất hóa đơn điện tử Transit Pickup Surcharge Ids Transit …" at bounding box center [424, 151] width 788 height 492
drag, startPoint x: 758, startPoint y: 381, endPoint x: 746, endPoint y: 372, distance: 15.2
click at [759, 381] on span "Lưu và In" at bounding box center [774, 381] width 74 height 12
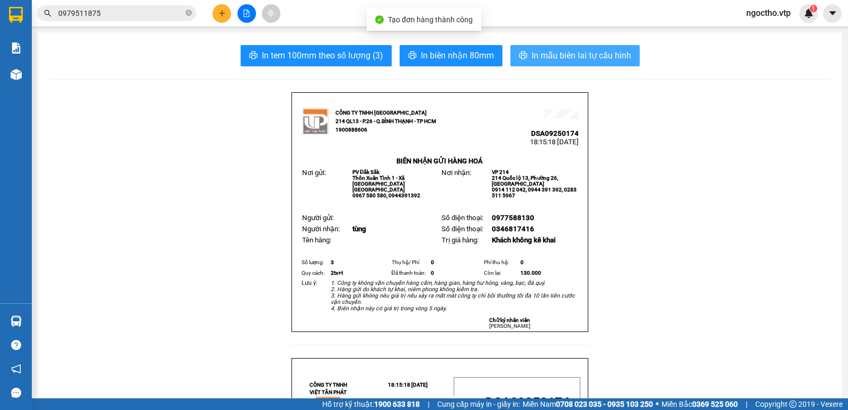
drag, startPoint x: 548, startPoint y: 58, endPoint x: 540, endPoint y: 56, distance: 8.2
click at [548, 57] on span "In mẫu biên lai tự cấu hình" at bounding box center [581, 55] width 100 height 13
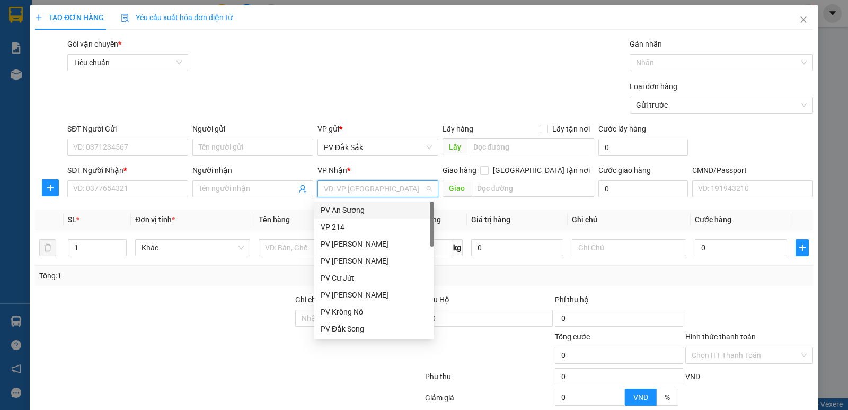
click at [354, 185] on input "search" at bounding box center [374, 189] width 101 height 16
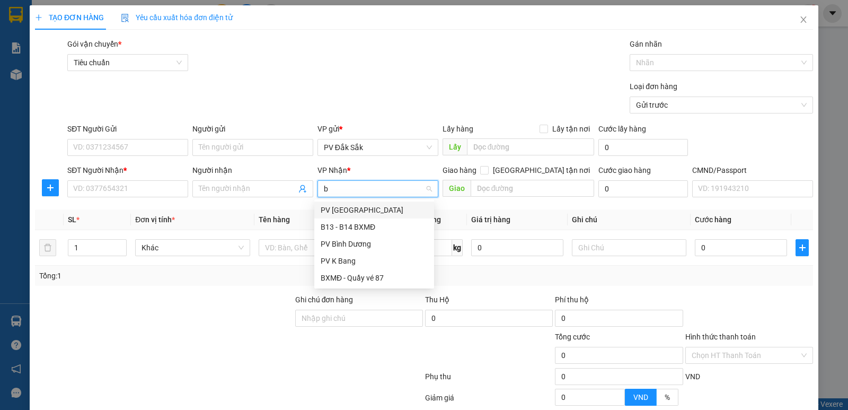
type input "bd"
drag, startPoint x: 329, startPoint y: 211, endPoint x: 388, endPoint y: 206, distance: 59.6
click at [331, 211] on div "PV Bình Dương" at bounding box center [374, 210] width 107 height 12
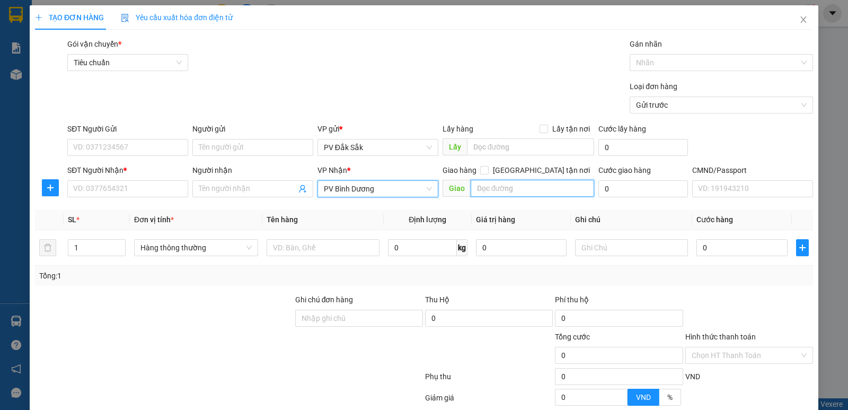
click at [488, 189] on input "text" at bounding box center [532, 188] width 124 height 17
type input "chợ nhât huy"
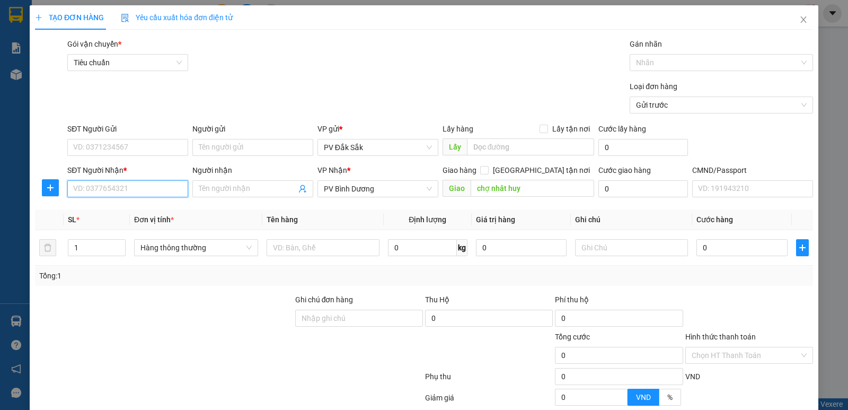
click at [121, 188] on input "SĐT Người Nhận *" at bounding box center [127, 188] width 121 height 17
click at [219, 188] on input "Người nhận" at bounding box center [247, 189] width 97 height 12
click at [113, 193] on input "SĐT Người Nhận *" at bounding box center [127, 188] width 121 height 17
click at [122, 190] on input "SĐT Người Nhận *" at bounding box center [127, 188] width 121 height 17
click at [209, 195] on span "nguyêt" at bounding box center [252, 188] width 121 height 17
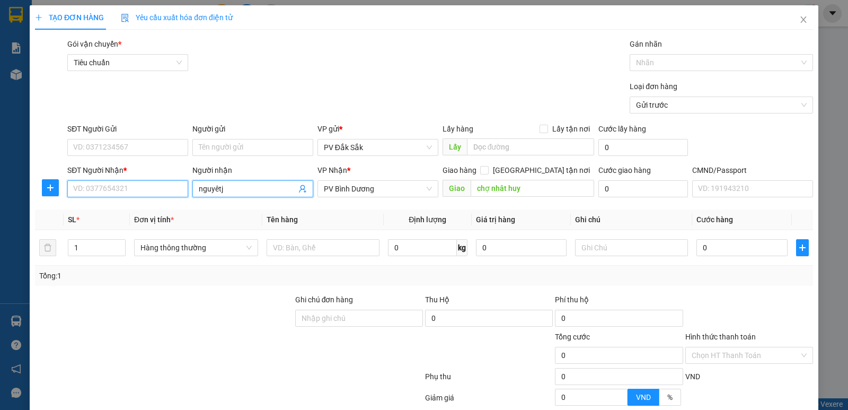
click at [127, 187] on input "SĐT Người Nhận *" at bounding box center [127, 188] width 121 height 17
click at [128, 186] on input "SĐT Người Nhận *" at bounding box center [127, 188] width 121 height 17
click at [237, 194] on span "nguyêtj" at bounding box center [252, 188] width 121 height 17
type input "n"
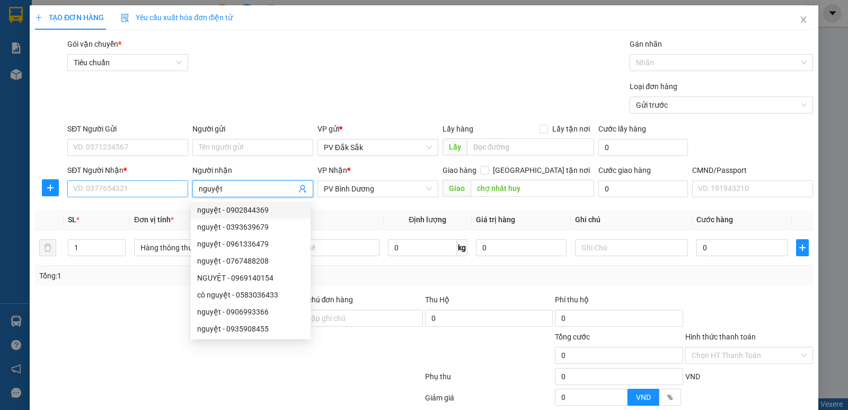
type input "nguyệt"
click at [107, 185] on input "SĐT Người Nhận *" at bounding box center [127, 188] width 121 height 17
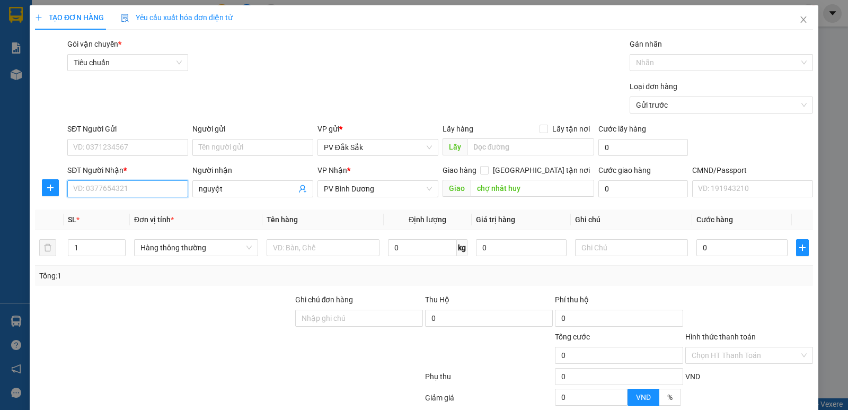
click at [110, 186] on input "SĐT Người Nhận *" at bounding box center [127, 188] width 121 height 17
click at [127, 186] on input "SĐT Người Nhận *" at bounding box center [127, 188] width 121 height 17
click at [120, 215] on div "0888066624 - NGUYỆT" at bounding box center [126, 210] width 107 height 12
type input "0888066624"
type input "NGUYỆT"
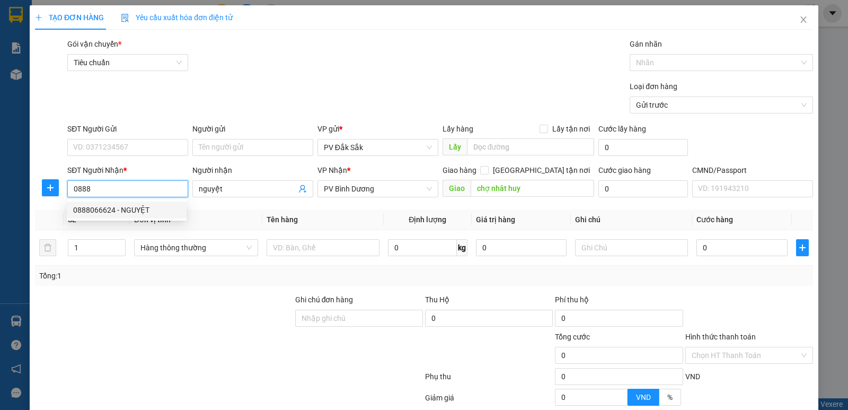
type input "CHỢ NHẬT HUY"
type input "0888066624"
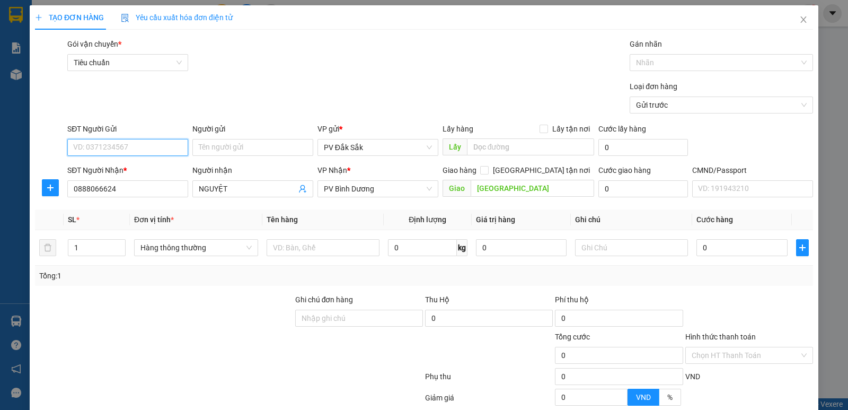
click at [100, 150] on input "SĐT Người Gửi" at bounding box center [127, 147] width 121 height 17
type input "0973311607"
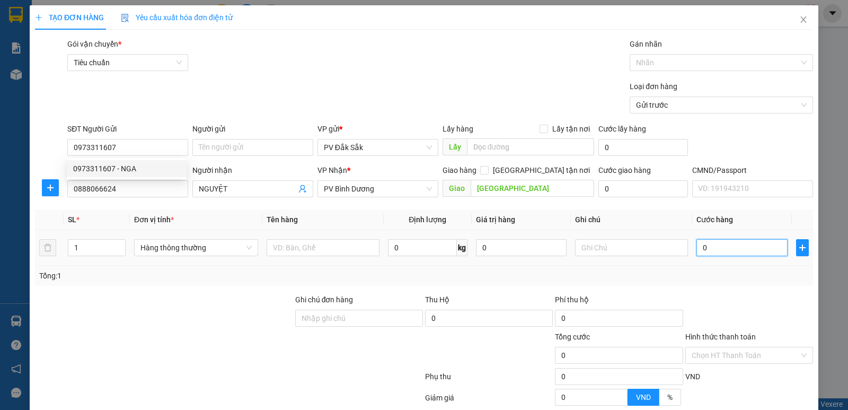
click at [732, 247] on input "0" at bounding box center [741, 247] width 91 height 17
type input "1"
type input "15"
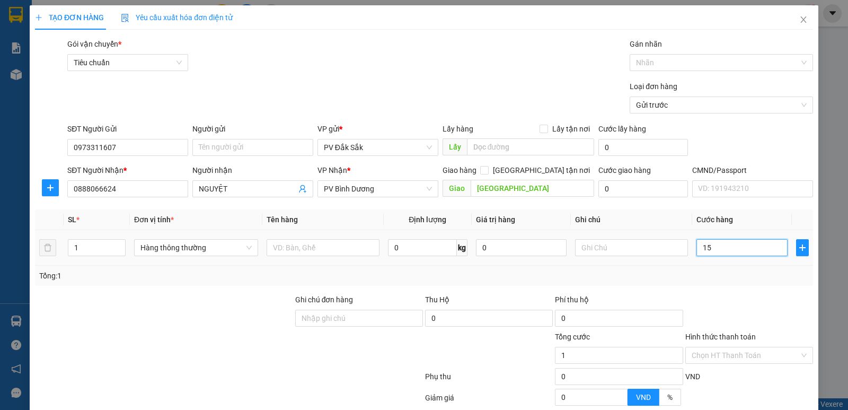
type input "15"
type input "150"
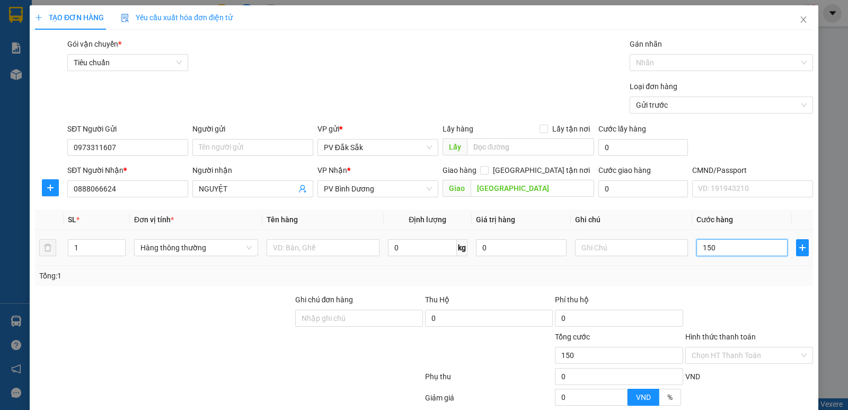
type input "1.500"
type input "15.000"
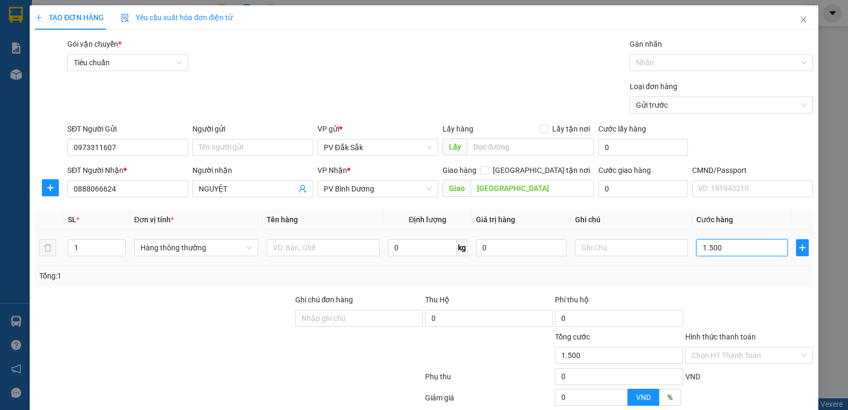
type input "15.000"
type input "150.000"
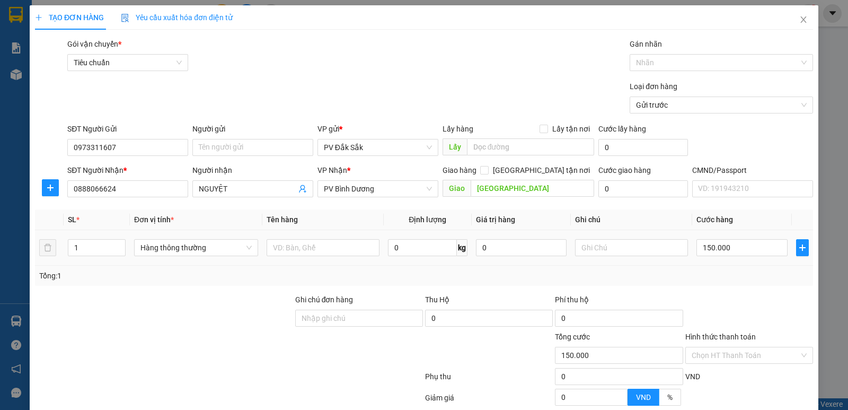
click at [0, 215] on div "TẠO ĐƠN HÀNG Yêu cầu xuất hóa đơn điện tử Transit Pickup Surcharge Ids Transit …" at bounding box center [424, 205] width 848 height 410
type input "2"
type input "0"
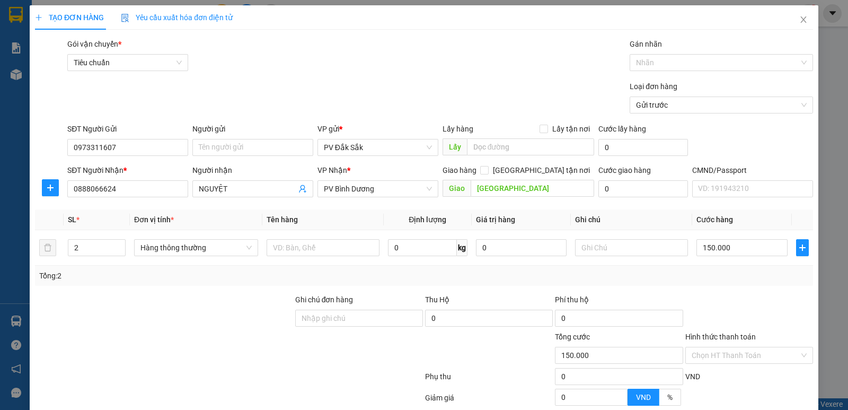
type input "0"
click at [719, 249] on input "0" at bounding box center [741, 247] width 91 height 17
type input "1"
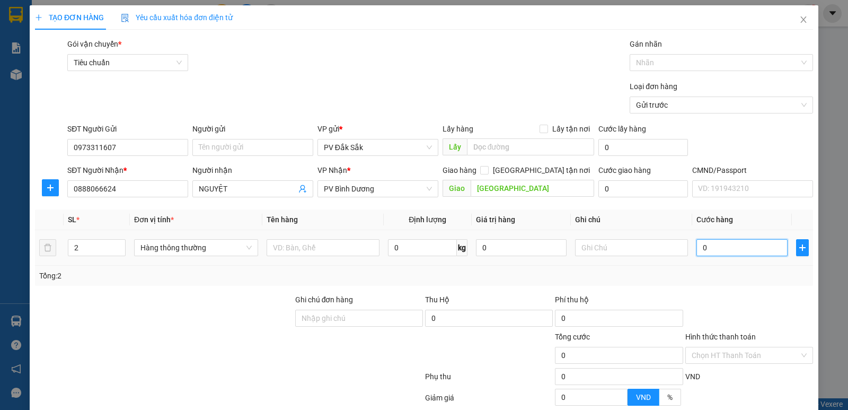
type input "1"
type input "15"
type input "150"
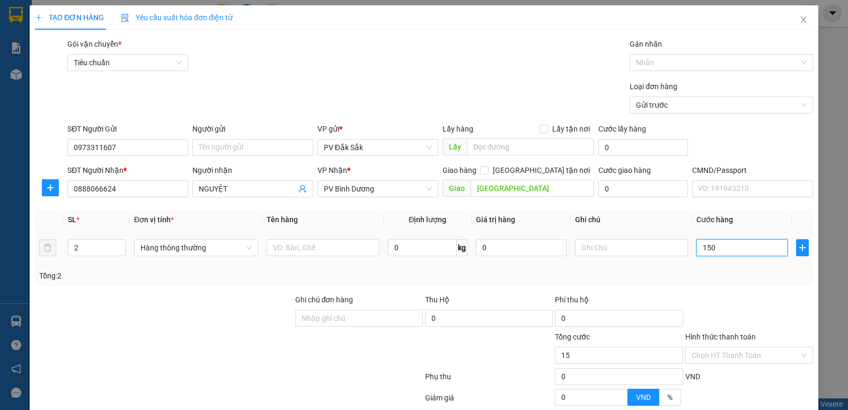
type input "150"
type input "1.500"
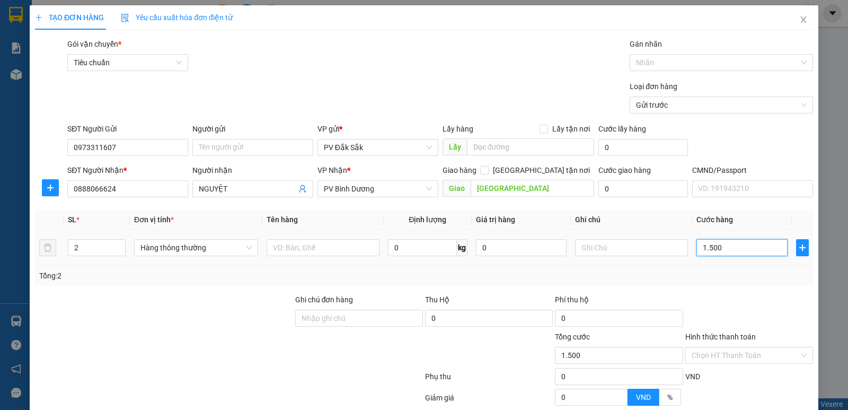
type input "15.000"
type input "150.000"
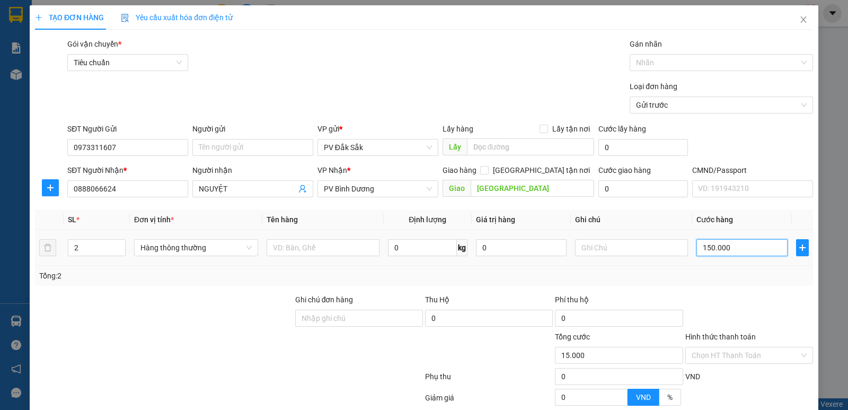
type input "150.000"
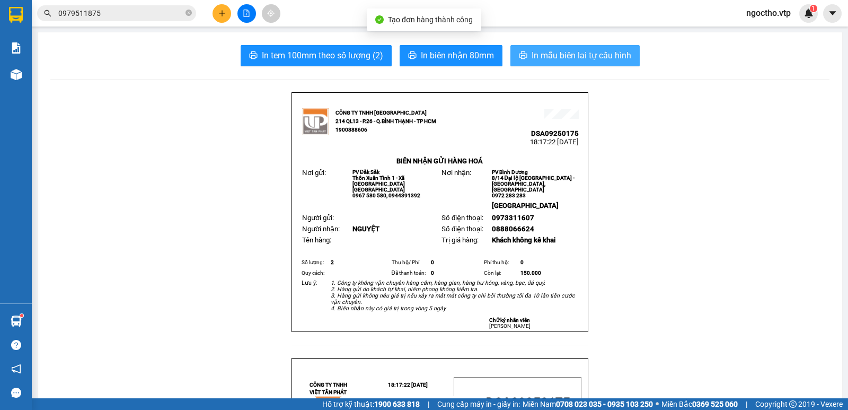
click at [586, 61] on button "In mẫu biên lai tự cấu hình" at bounding box center [574, 55] width 129 height 21
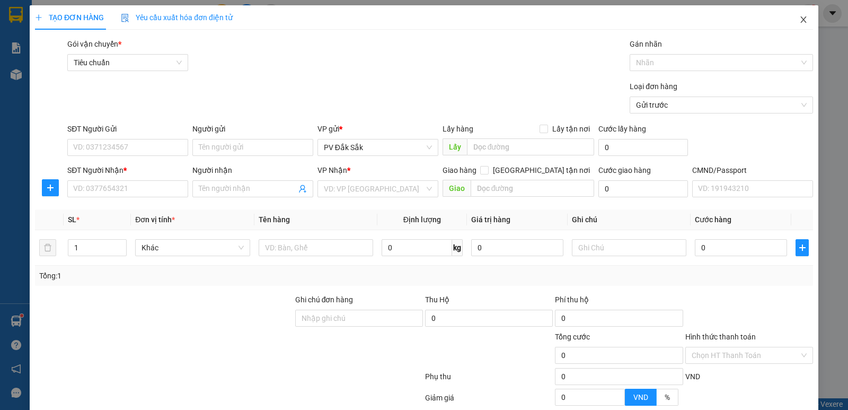
click at [799, 18] on icon "close" at bounding box center [803, 19] width 8 height 8
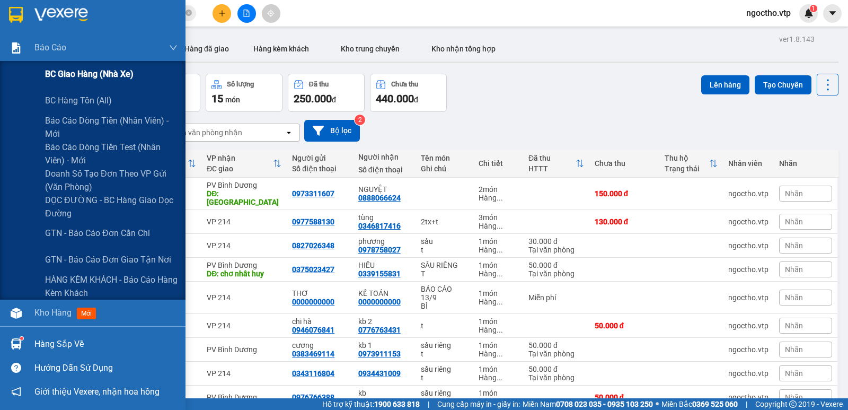
click at [73, 73] on span "BC giao hàng (nhà xe)" at bounding box center [89, 73] width 88 height 13
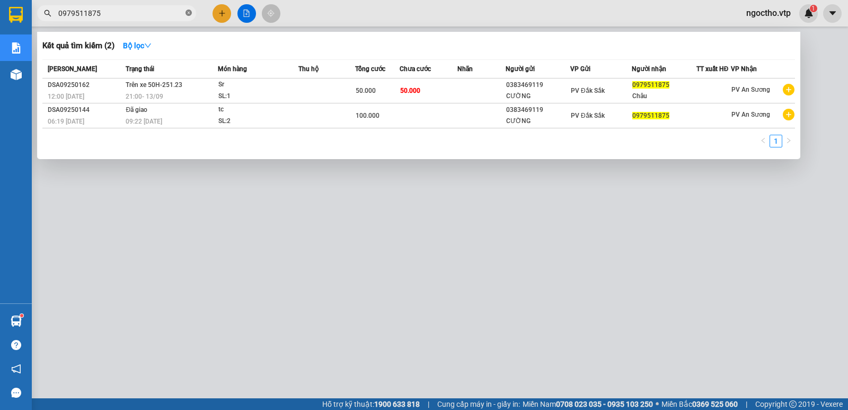
click at [188, 13] on icon "close-circle" at bounding box center [188, 13] width 6 height 6
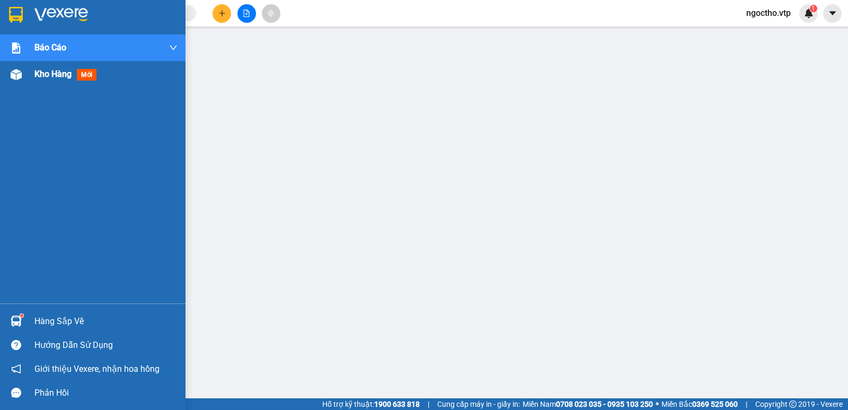
click at [39, 72] on span "Kho hàng" at bounding box center [52, 74] width 37 height 10
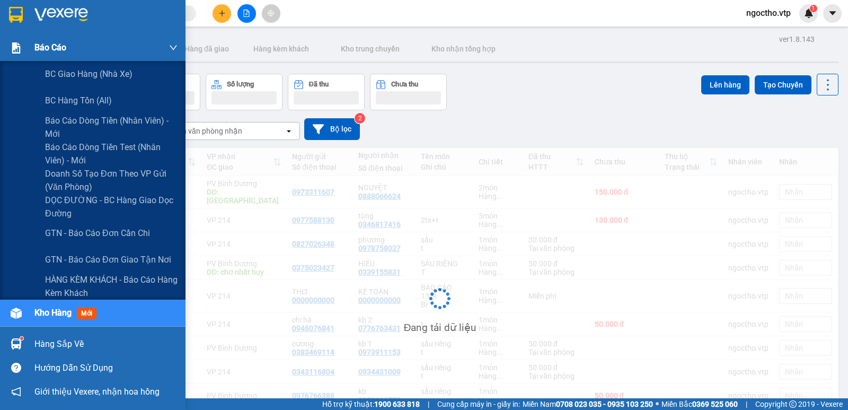
click at [37, 49] on span "Báo cáo" at bounding box center [50, 47] width 32 height 13
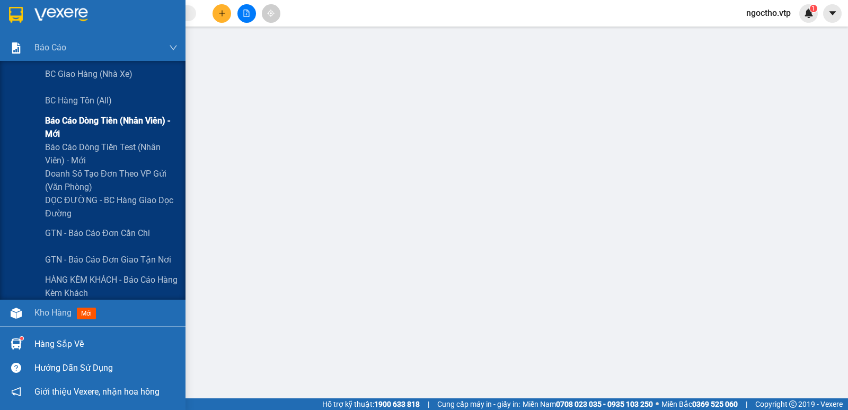
click at [52, 121] on span "Báo cáo dòng tiền (nhân viên) - mới" at bounding box center [111, 127] width 132 height 26
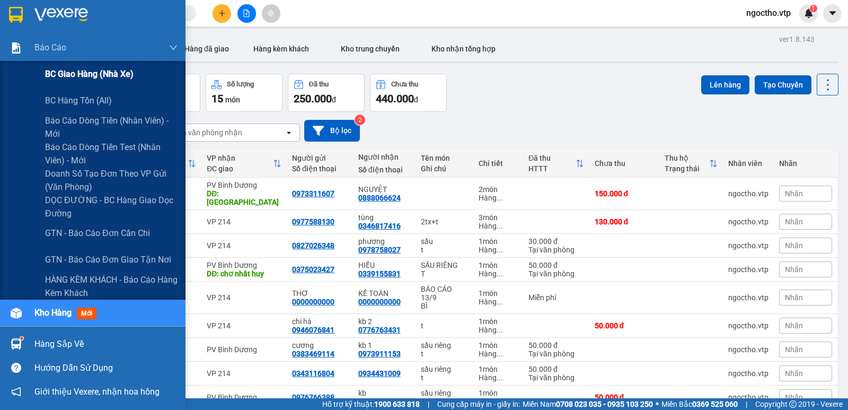
click at [44, 70] on div "BC giao hàng (nhà xe)" at bounding box center [92, 74] width 185 height 26
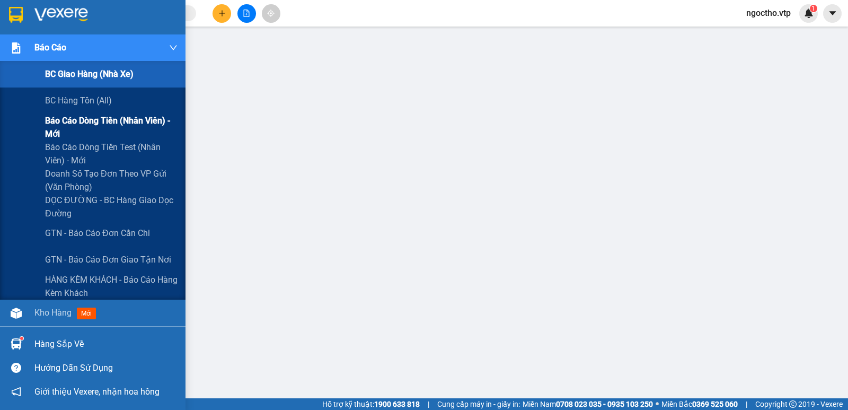
click at [60, 117] on span "Báo cáo dòng tiền (nhân viên) - mới" at bounding box center [111, 127] width 132 height 26
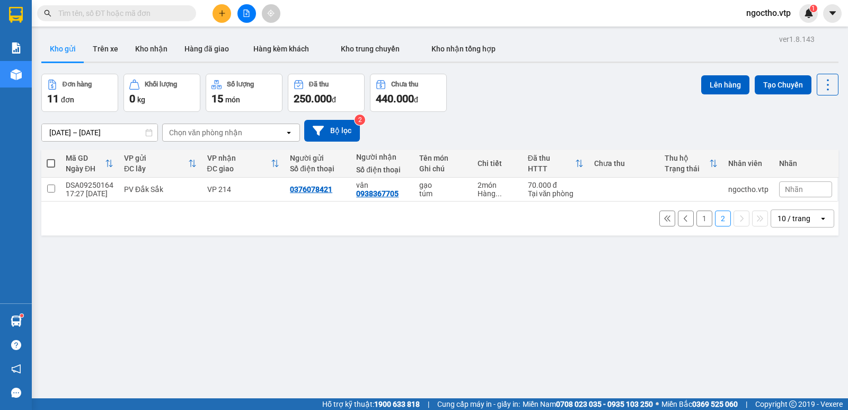
click at [699, 210] on button "1" at bounding box center [704, 218] width 16 height 16
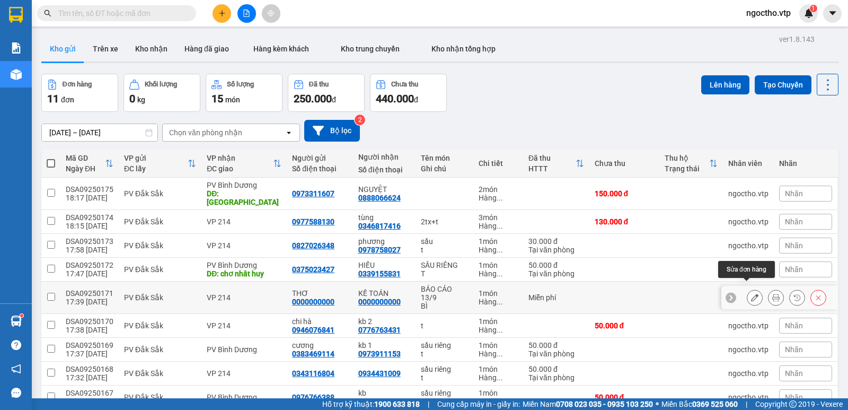
click at [751, 294] on icon at bounding box center [754, 297] width 7 height 7
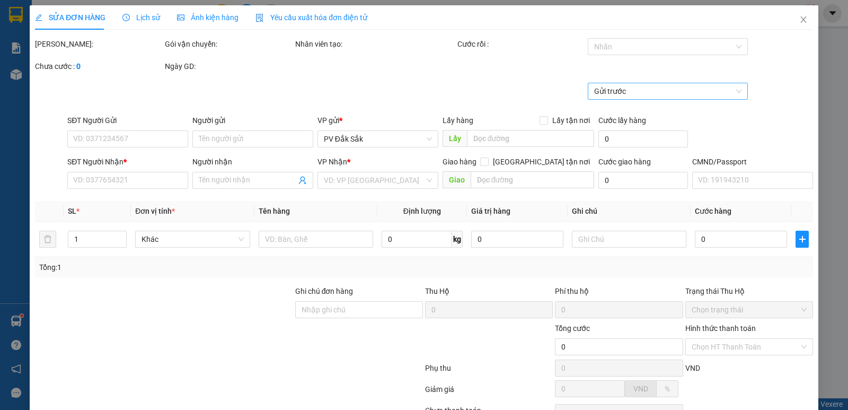
type input "0000000000"
type input "THƠ"
type input "0000000000"
type input "KẾ TOÁN"
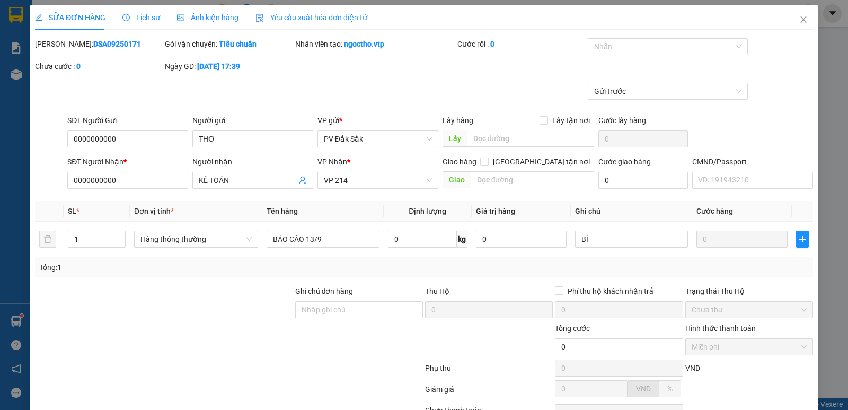
drag, startPoint x: 768, startPoint y: 381, endPoint x: 725, endPoint y: 354, distance: 51.0
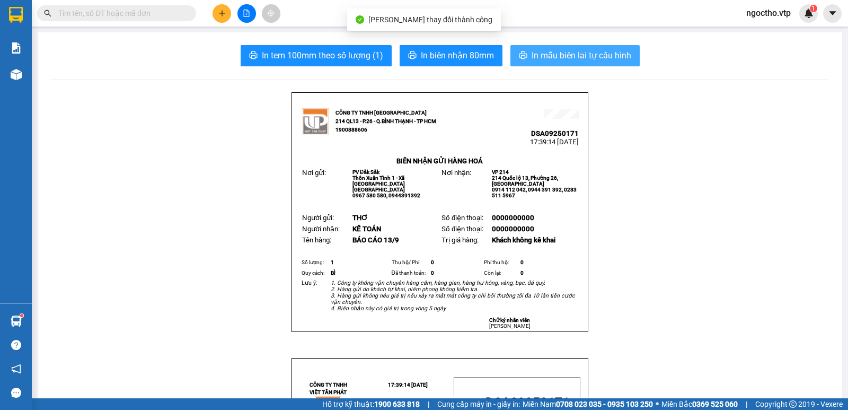
click at [554, 59] on span "In mẫu biên lai tự cấu hình" at bounding box center [581, 55] width 100 height 13
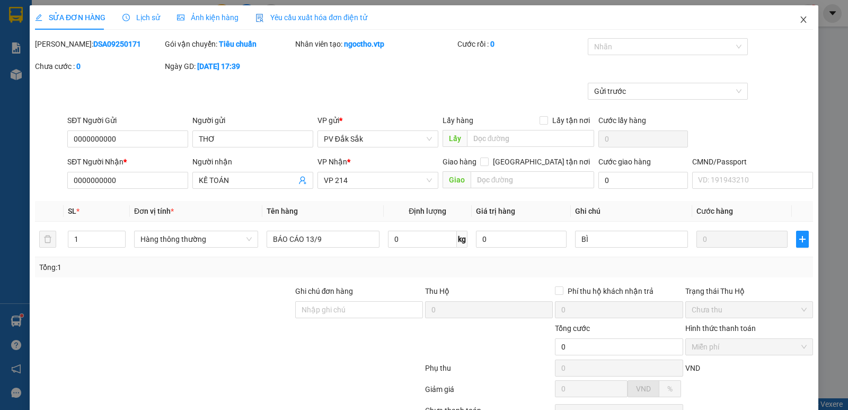
click at [800, 21] on icon "close" at bounding box center [803, 19] width 6 height 6
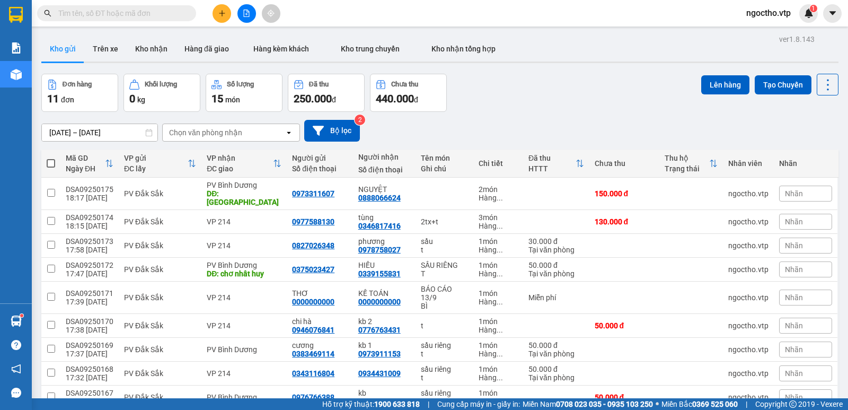
click at [49, 161] on span at bounding box center [51, 163] width 8 height 8
click at [51, 158] on input "checkbox" at bounding box center [51, 158] width 0 height 0
checkbox input "true"
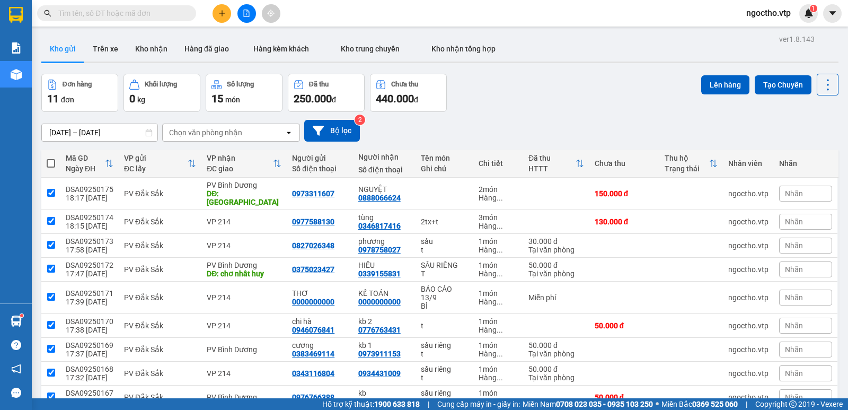
checkbox input "true"
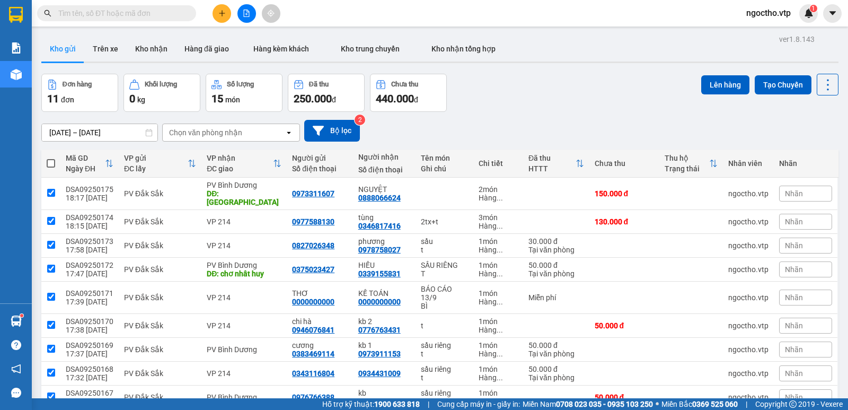
checkbox input "true"
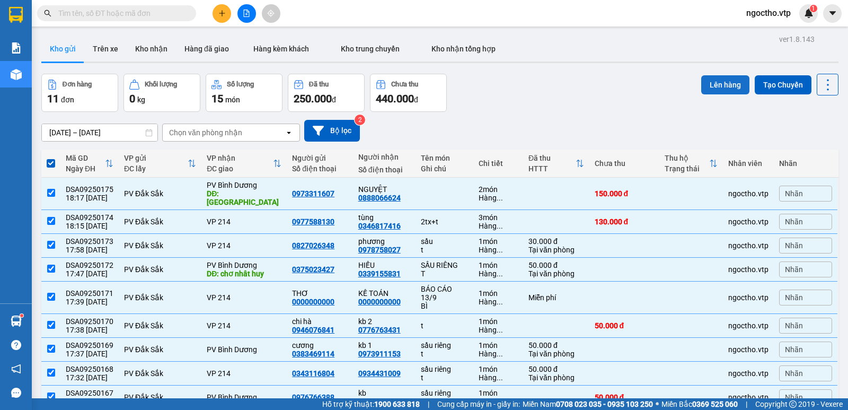
click at [721, 75] on button "Lên hàng" at bounding box center [725, 84] width 48 height 19
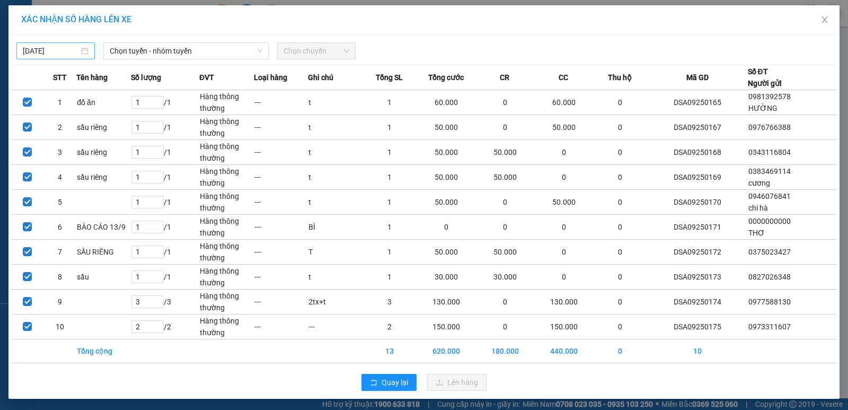
type input "13/09/2025"
click at [72, 52] on input "13/09/2025" at bounding box center [51, 51] width 56 height 12
click at [136, 50] on span "Chọn tuyến - nhóm tuyến" at bounding box center [186, 51] width 153 height 16
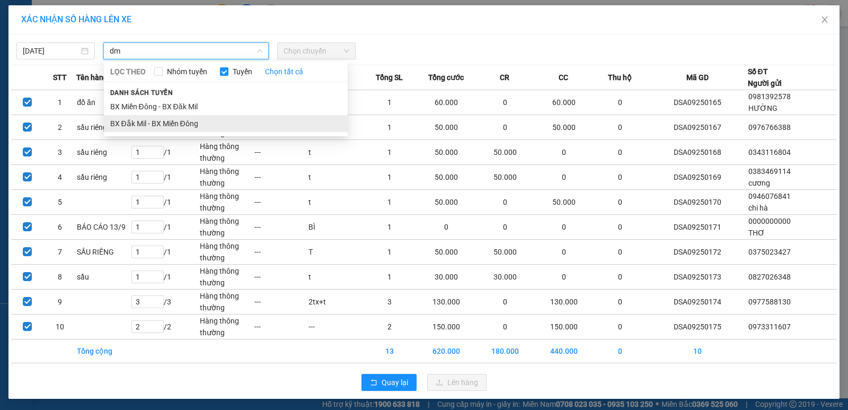
type input "dm"
click at [144, 124] on li "BX Đắk Mil - BX Miền Đông" at bounding box center [226, 123] width 244 height 17
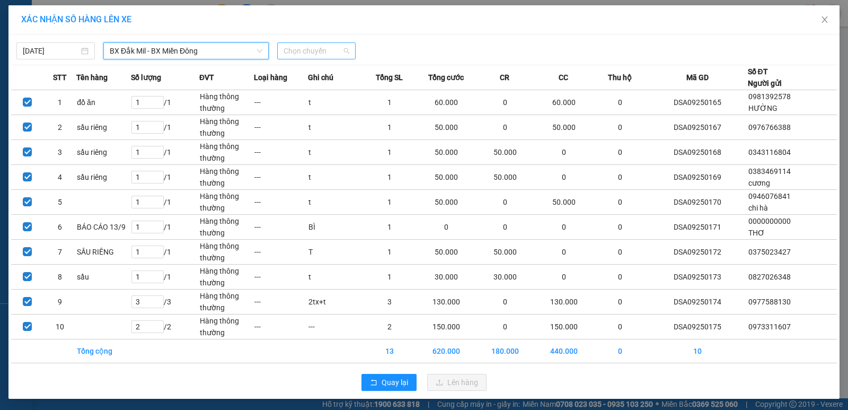
click at [301, 56] on span "Chọn chuyến" at bounding box center [316, 51] width 66 height 16
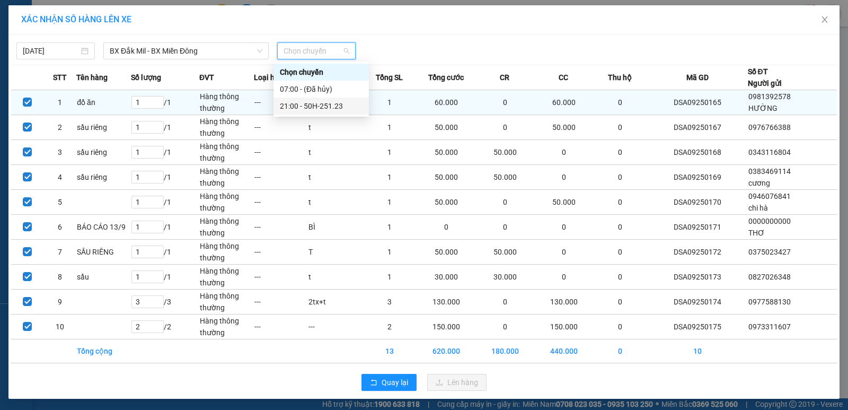
drag, startPoint x: 311, startPoint y: 102, endPoint x: 310, endPoint y: 110, distance: 8.0
click at [310, 103] on div "21:00 - 50H-251.23" at bounding box center [321, 106] width 83 height 12
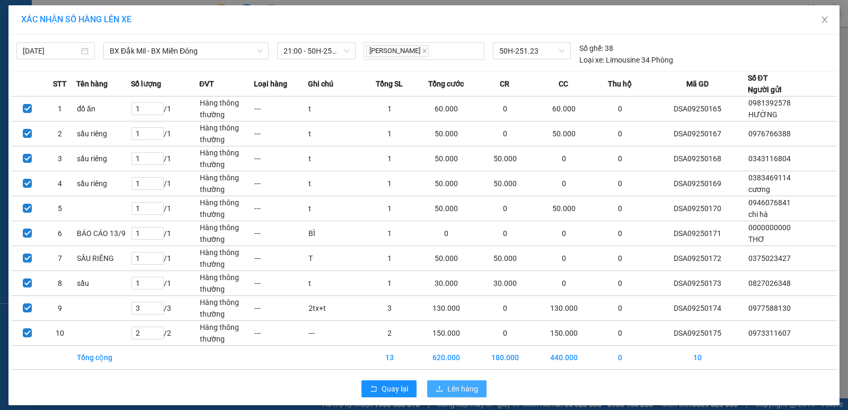
click at [453, 389] on span "Lên hàng" at bounding box center [462, 389] width 31 height 12
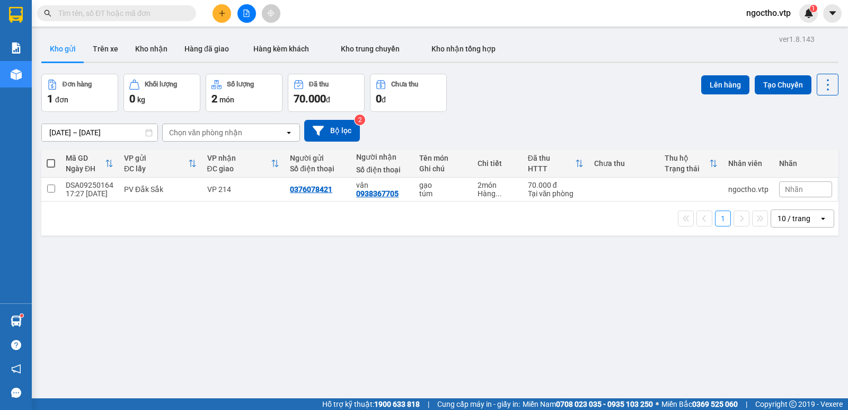
click at [52, 165] on span at bounding box center [51, 163] width 8 height 8
click at [51, 158] on input "checkbox" at bounding box center [51, 158] width 0 height 0
checkbox input "true"
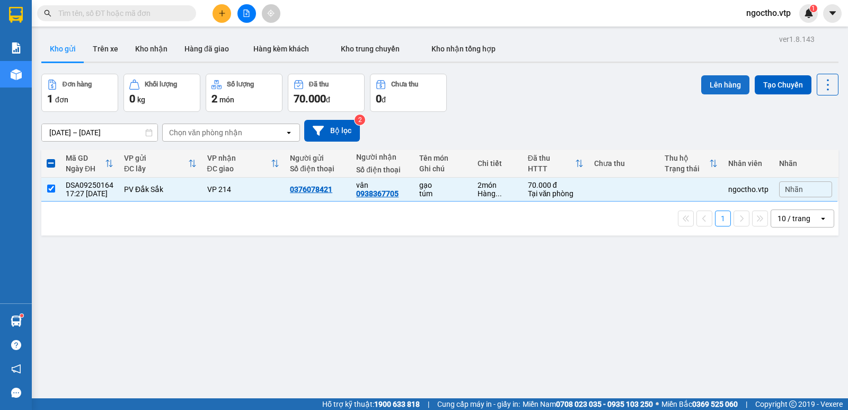
click at [724, 83] on button "Lên hàng" at bounding box center [725, 84] width 48 height 19
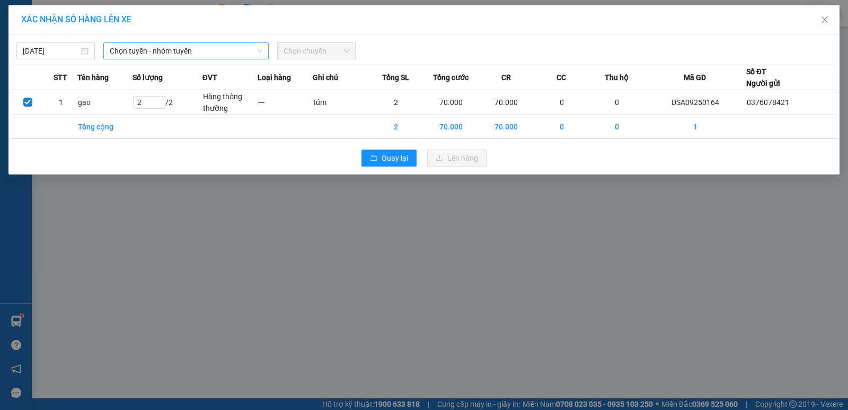
click at [129, 53] on span "Chọn tuyến - nhóm tuyến" at bounding box center [186, 51] width 153 height 16
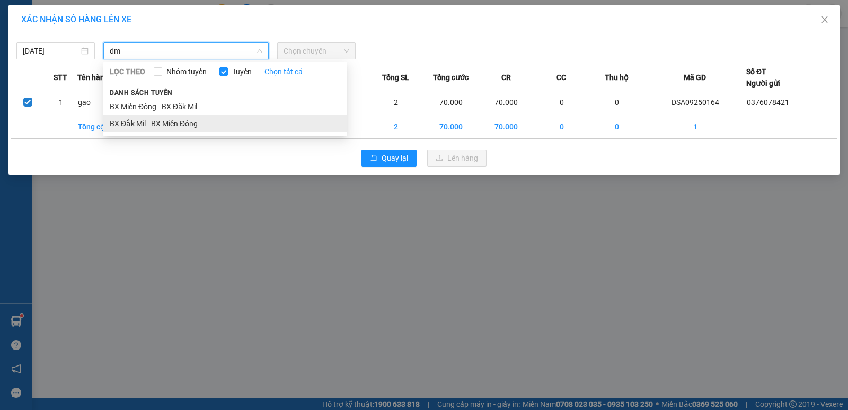
type input "dm"
click at [182, 121] on li "BX Đắk Mil - BX Miền Đông" at bounding box center [225, 123] width 244 height 17
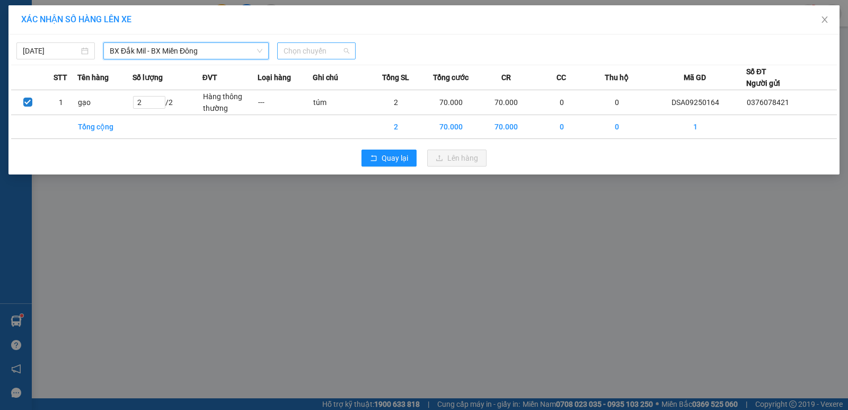
click at [332, 58] on span "Chọn chuyến" at bounding box center [316, 51] width 66 height 16
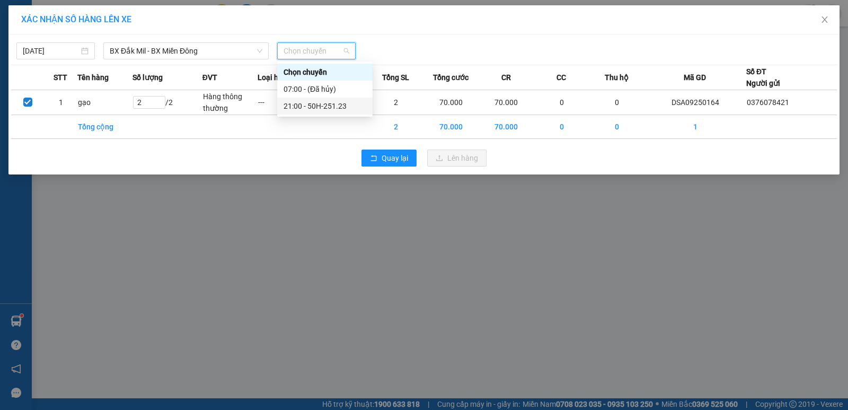
click at [324, 103] on div "21:00 - 50H-251.23" at bounding box center [324, 106] width 83 height 12
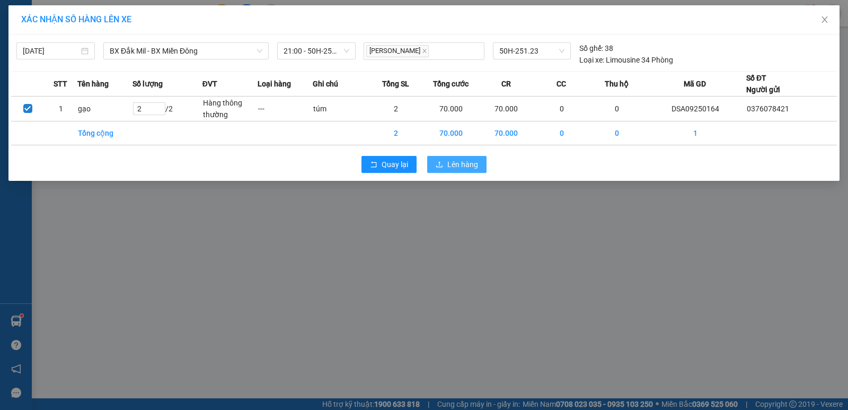
drag, startPoint x: 461, startPoint y: 162, endPoint x: 458, endPoint y: 155, distance: 7.6
click at [460, 162] on span "Lên hàng" at bounding box center [462, 164] width 31 height 12
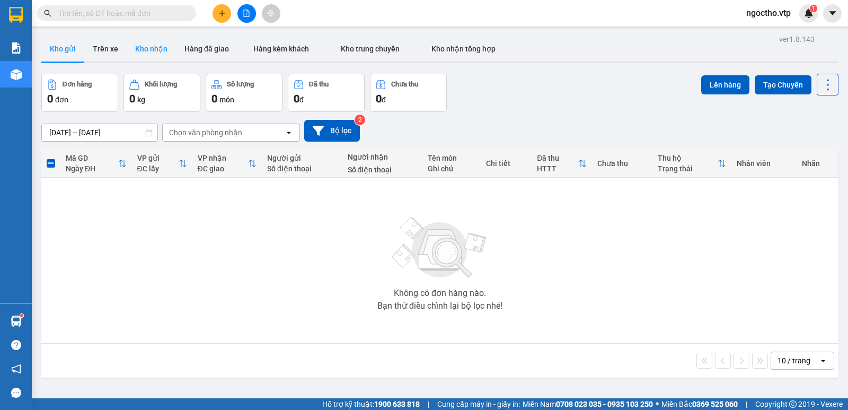
click at [142, 53] on button "Kho nhận" at bounding box center [151, 48] width 49 height 25
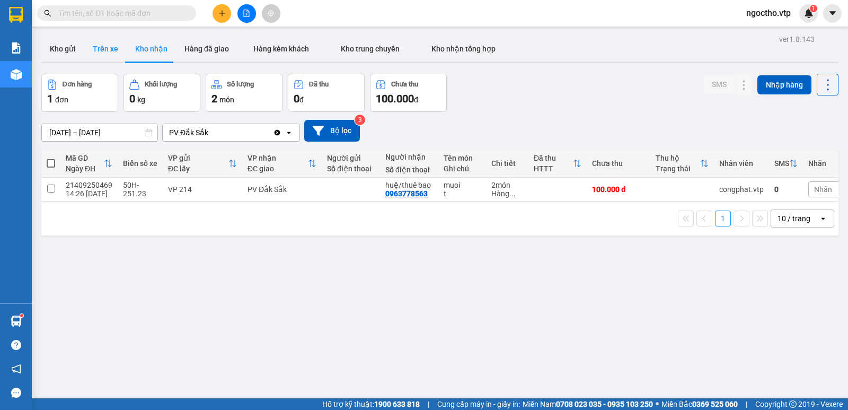
click at [110, 48] on button "Trên xe" at bounding box center [105, 48] width 42 height 25
type input "[DATE] – [DATE]"
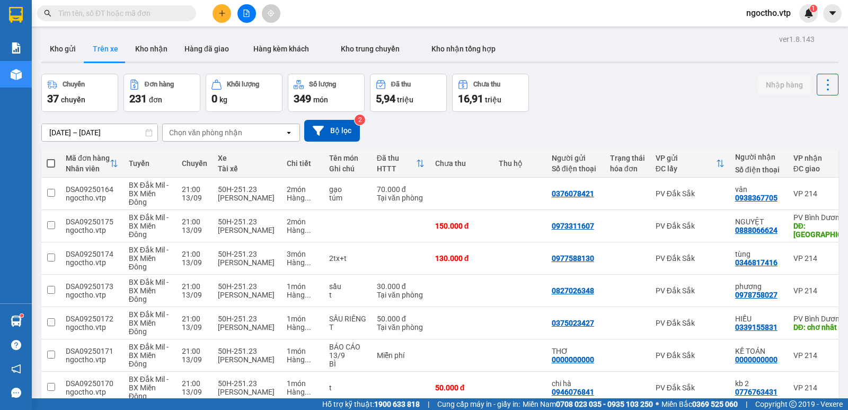
click at [83, 9] on input "text" at bounding box center [120, 13] width 125 height 12
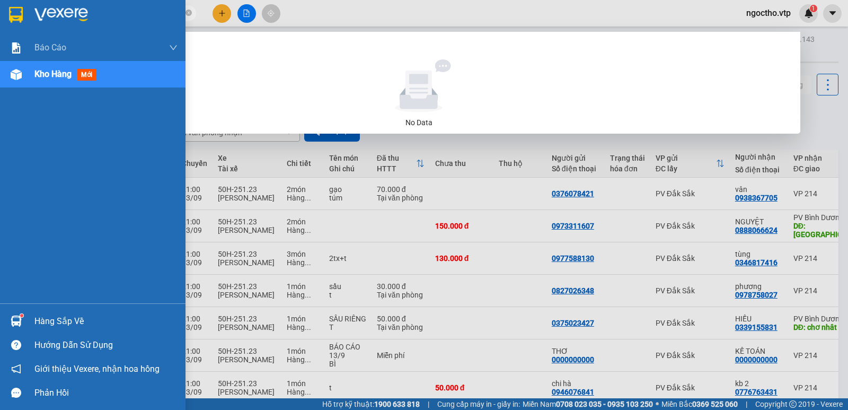
drag, startPoint x: 129, startPoint y: 13, endPoint x: 14, endPoint y: 31, distance: 115.8
click at [0, 17] on section "Kết quả tìm kiếm ( 0 ) Bộ lọc No Data 03294353842 ngoctho.vtp 1 Báo cáo BC giao…" at bounding box center [424, 205] width 848 height 410
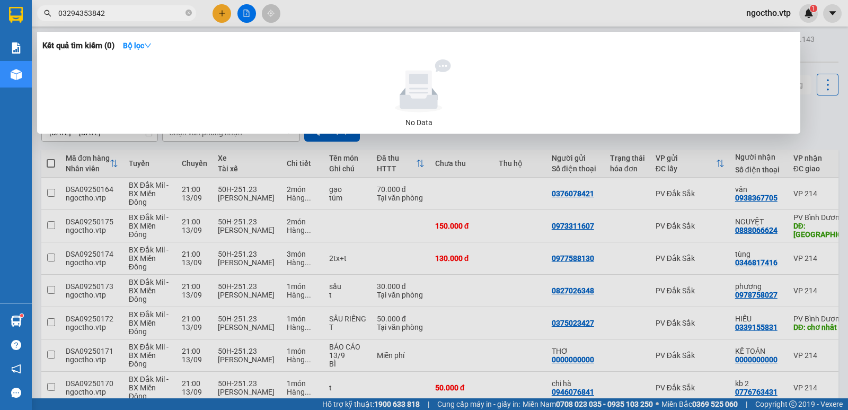
type input "03294353842"
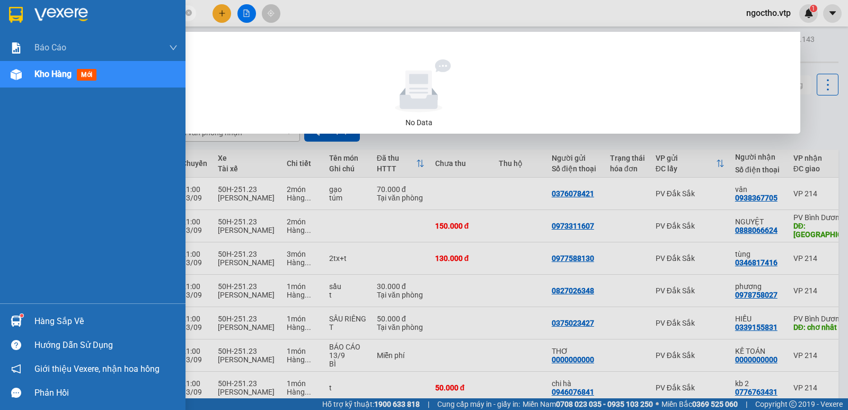
click at [22, 313] on div at bounding box center [16, 321] width 19 height 19
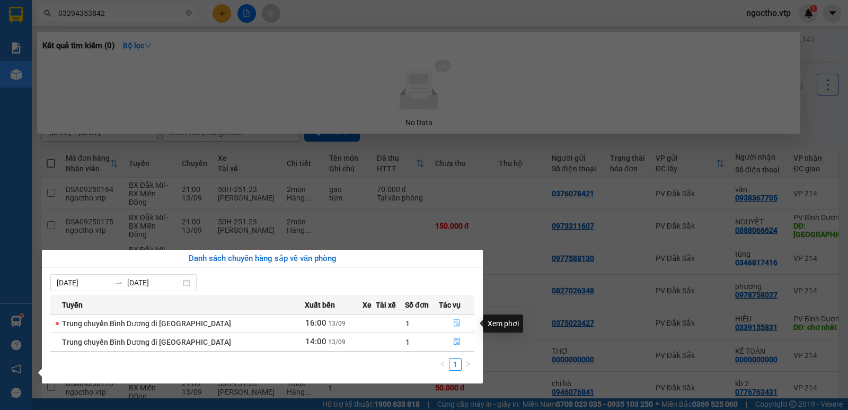
click at [454, 319] on icon "file-done" at bounding box center [457, 322] width 6 height 7
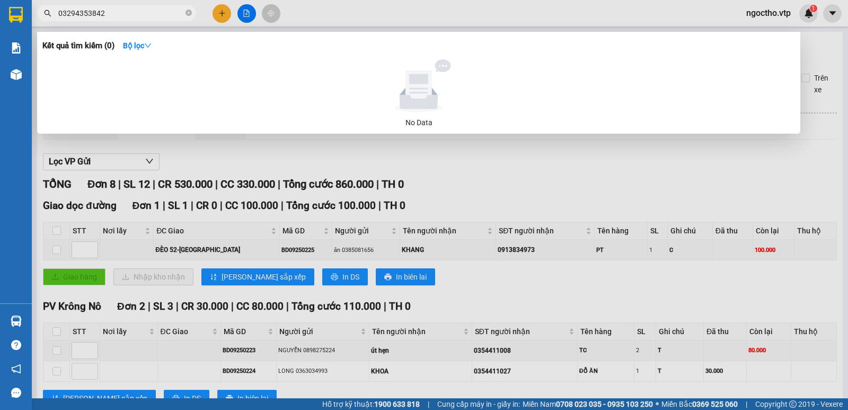
click at [439, 178] on div at bounding box center [424, 205] width 848 height 410
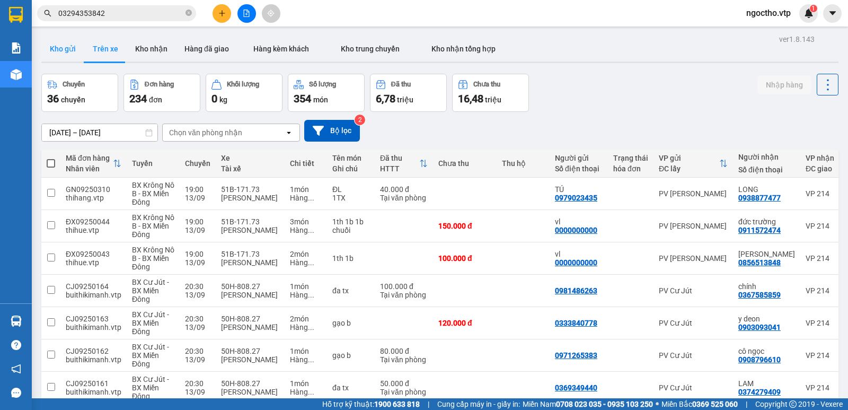
click at [65, 43] on button "Kho gửi" at bounding box center [62, 48] width 43 height 25
